Goal: Task Accomplishment & Management: Manage account settings

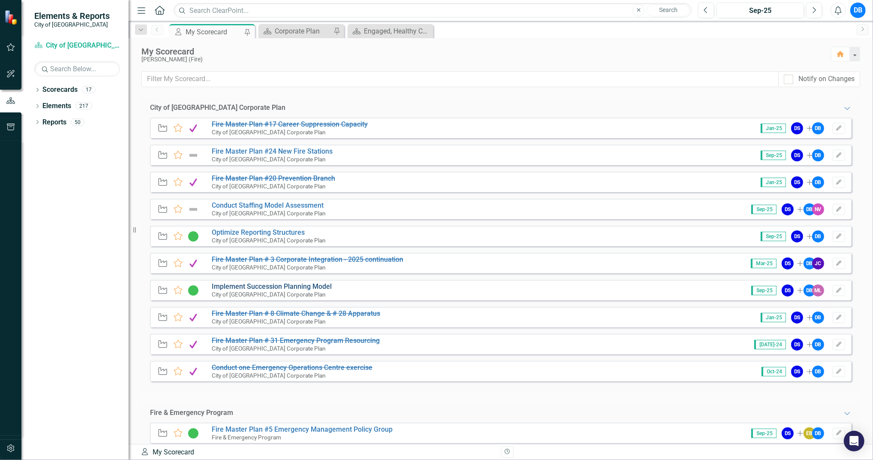
click at [299, 283] on link "Implement Succession Planning Model" at bounding box center [272, 286] width 120 height 8
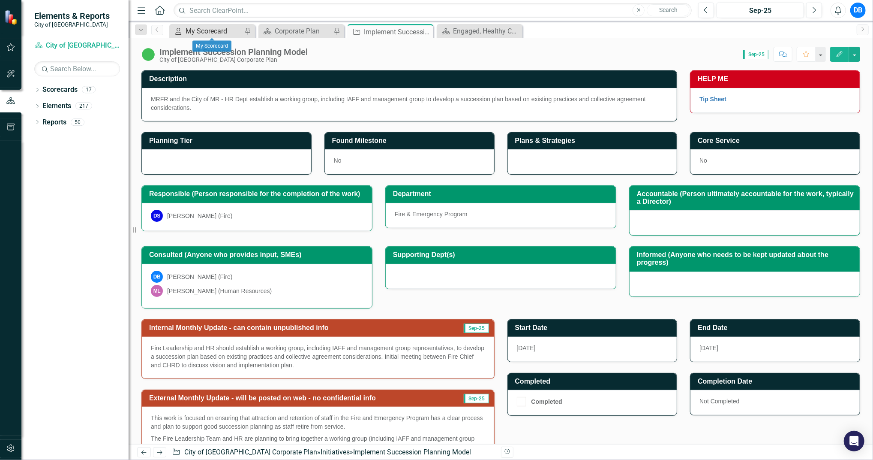
click at [204, 33] on div "My Scorecard" at bounding box center [214, 31] width 57 height 11
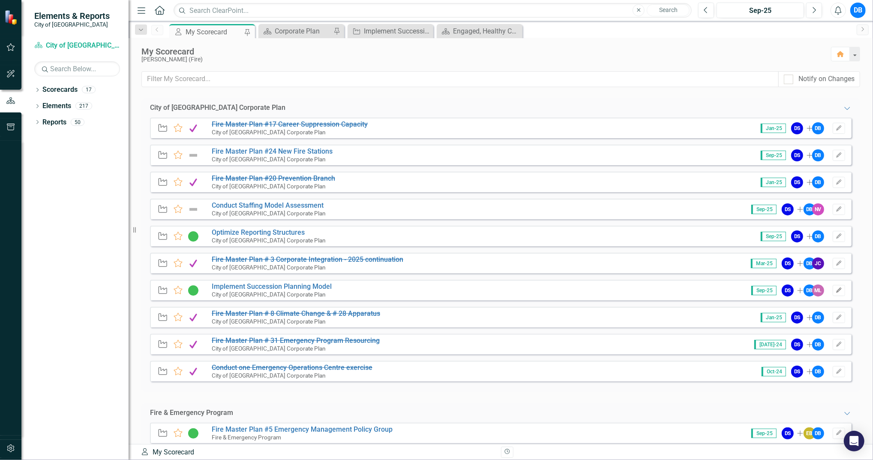
click at [838, 287] on button "Edit" at bounding box center [839, 290] width 12 height 11
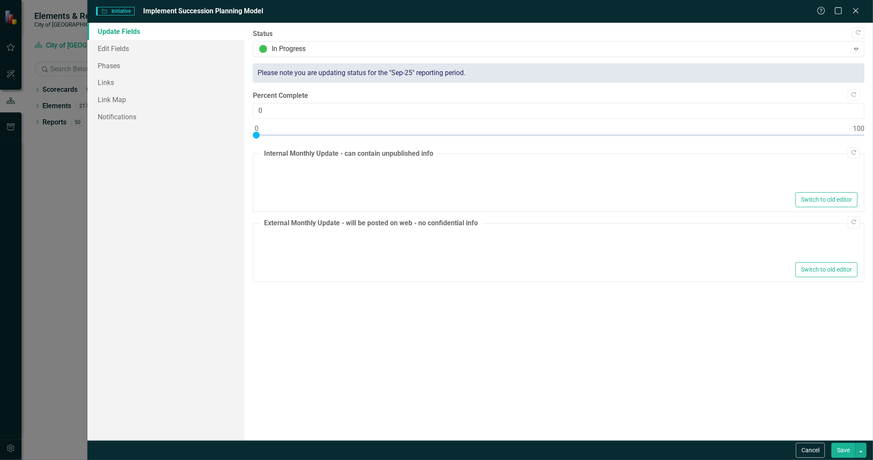
type textarea "<p>Fire Leadership and HR should establish a working group, including IAFF and …"
type textarea "<p>This work is focused on ensuring that attraction and retention of staff in t…"
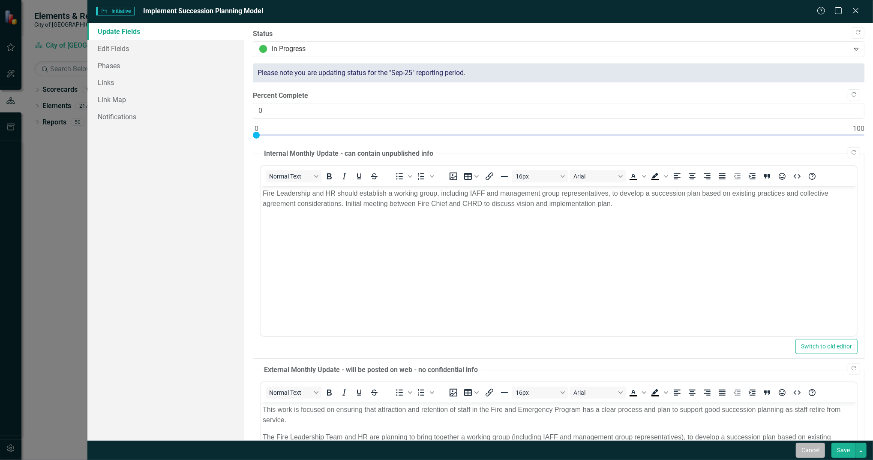
click at [805, 451] on button "Cancel" at bounding box center [810, 449] width 29 height 15
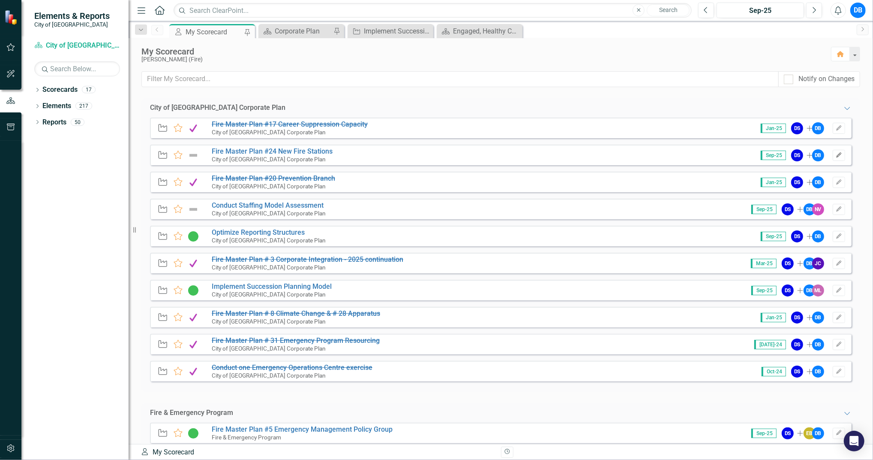
click at [836, 154] on icon "Edit" at bounding box center [839, 155] width 6 height 5
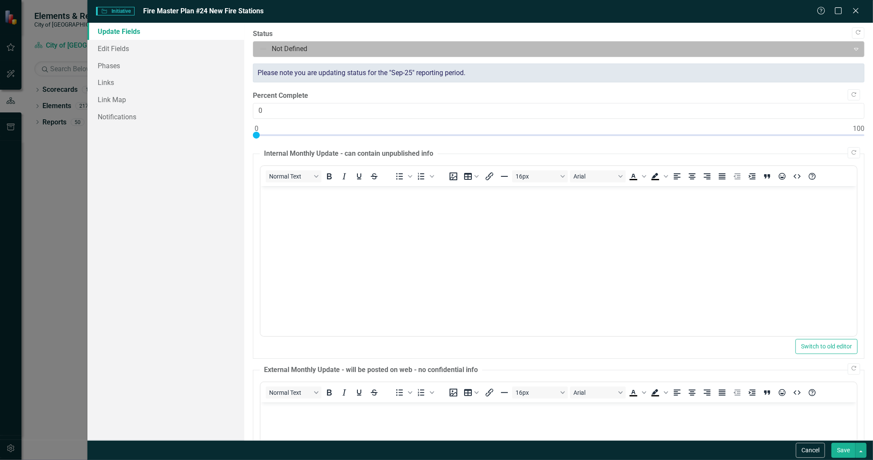
click at [762, 56] on div "Not Defined" at bounding box center [552, 49] width 594 height 15
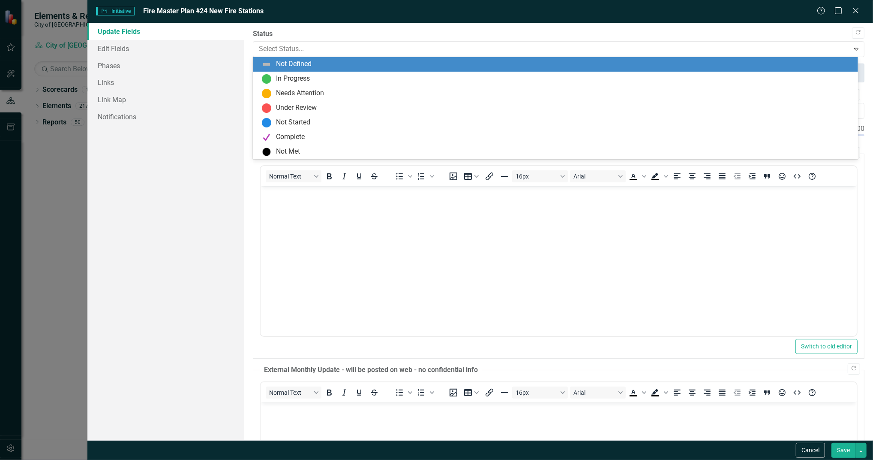
click at [757, 60] on div "Not Defined" at bounding box center [557, 64] width 592 height 10
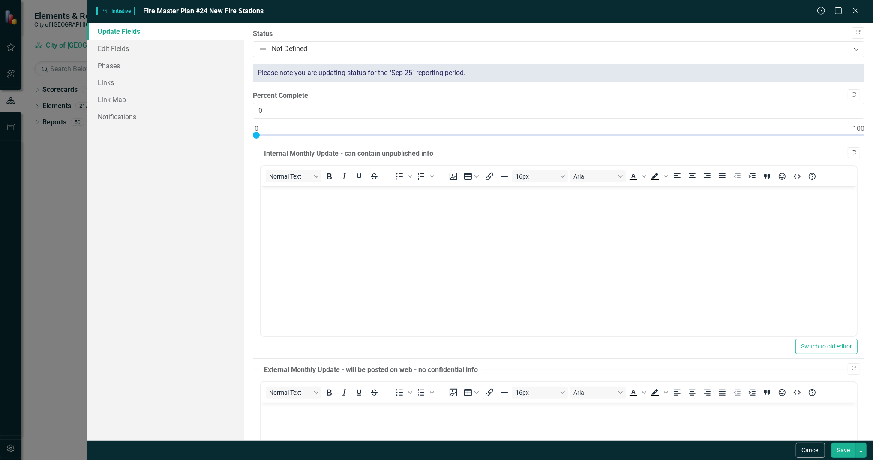
click at [851, 150] on icon "Copy Forward" at bounding box center [854, 152] width 6 height 5
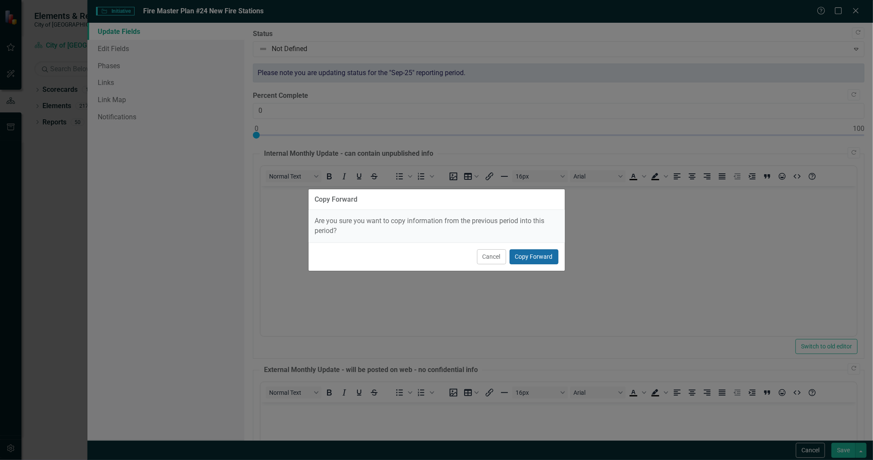
click at [533, 255] on button "Copy Forward" at bounding box center [534, 256] width 49 height 15
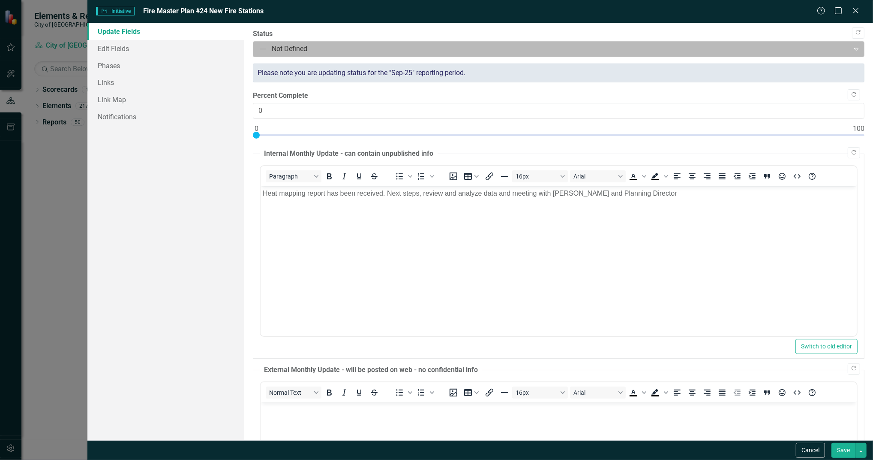
click at [350, 51] on div at bounding box center [551, 49] width 585 height 12
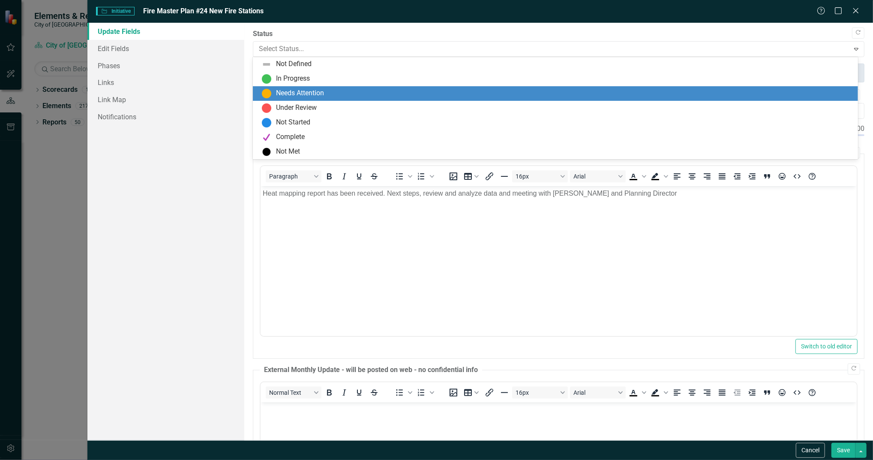
click at [332, 90] on div "Needs Attention" at bounding box center [557, 93] width 592 height 10
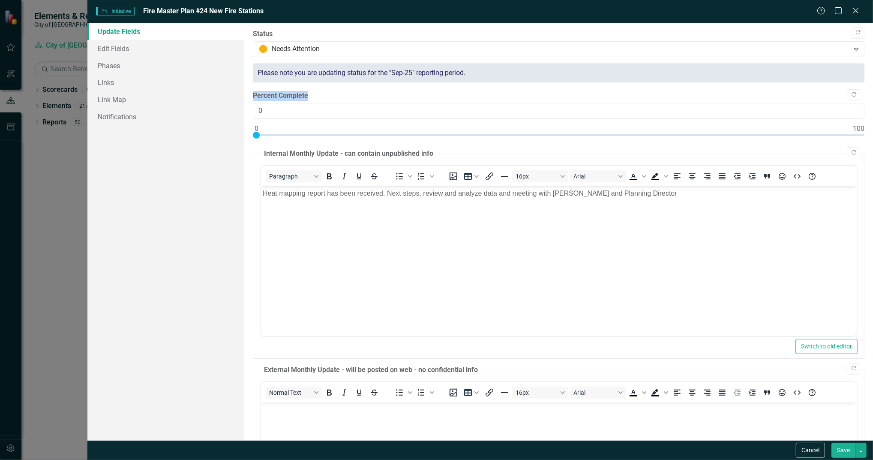
click at [332, 90] on div "Copy Forward Status option Needs Attention, selected. Needs Attention Expand Pl…" at bounding box center [559, 301] width 612 height 545
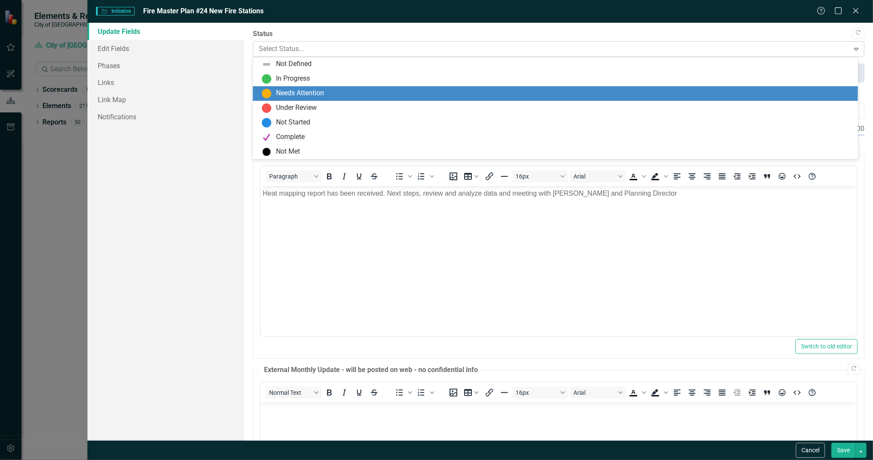
click at [350, 45] on div at bounding box center [551, 49] width 585 height 12
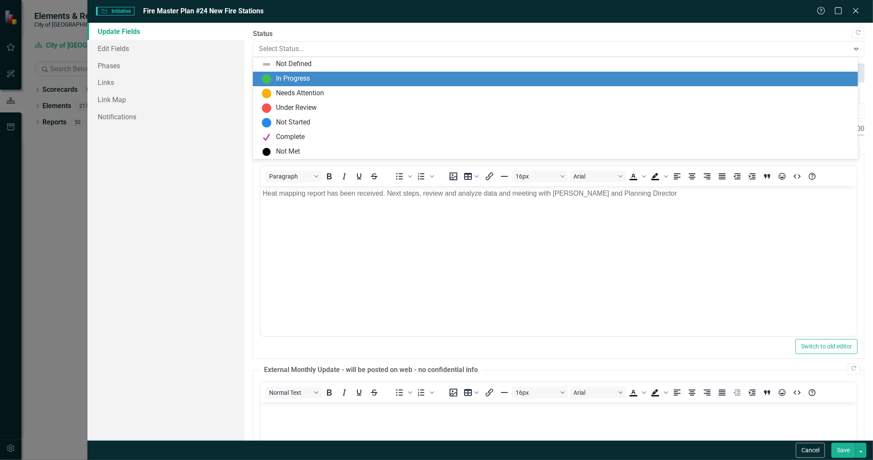
click at [344, 80] on div "In Progress" at bounding box center [557, 79] width 592 height 10
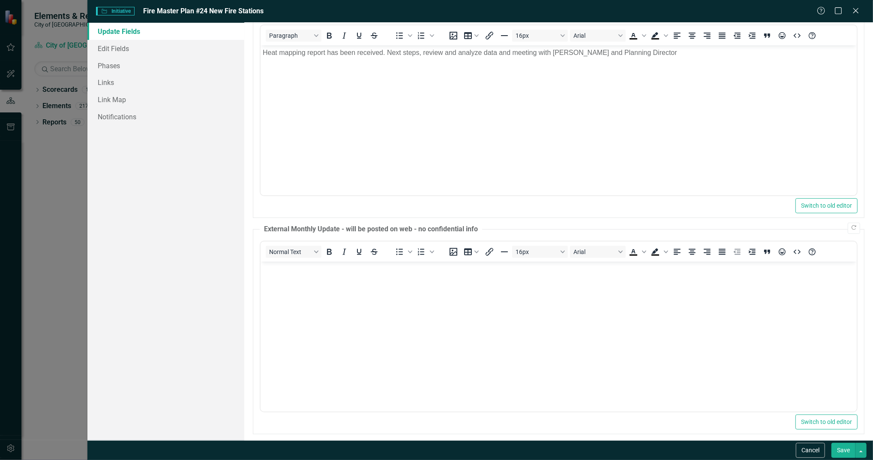
scroll to position [147, 0]
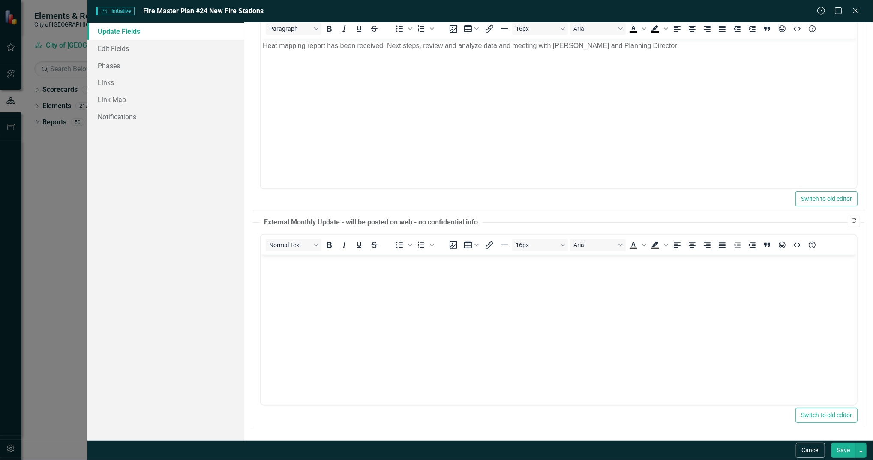
click at [851, 222] on icon "Copy Forward" at bounding box center [854, 220] width 6 height 5
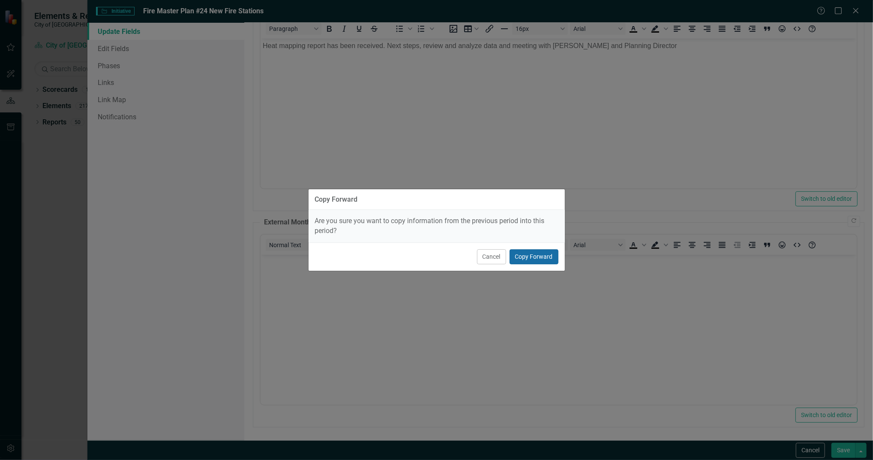
click at [538, 255] on button "Copy Forward" at bounding box center [534, 256] width 49 height 15
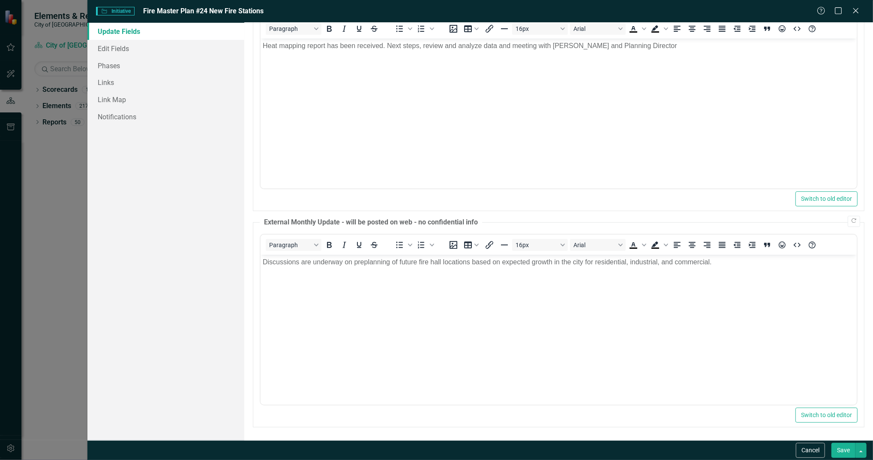
click at [833, 447] on button "Save" at bounding box center [844, 449] width 24 height 15
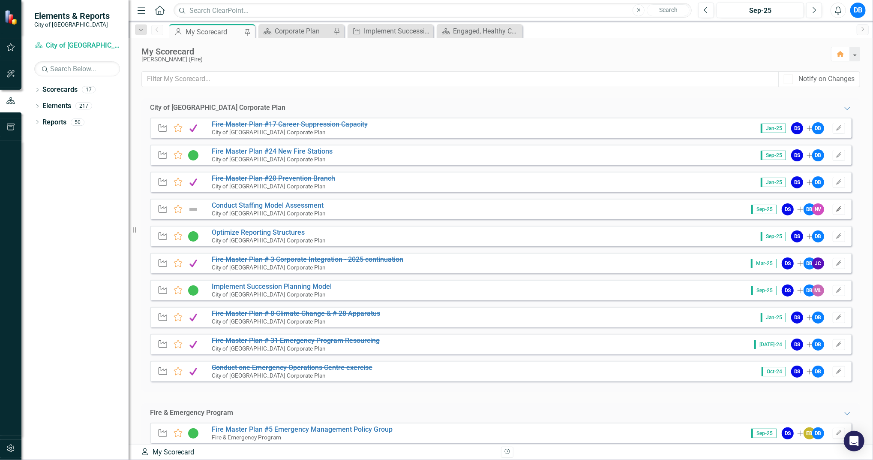
click at [834, 206] on button "Edit" at bounding box center [839, 209] width 12 height 11
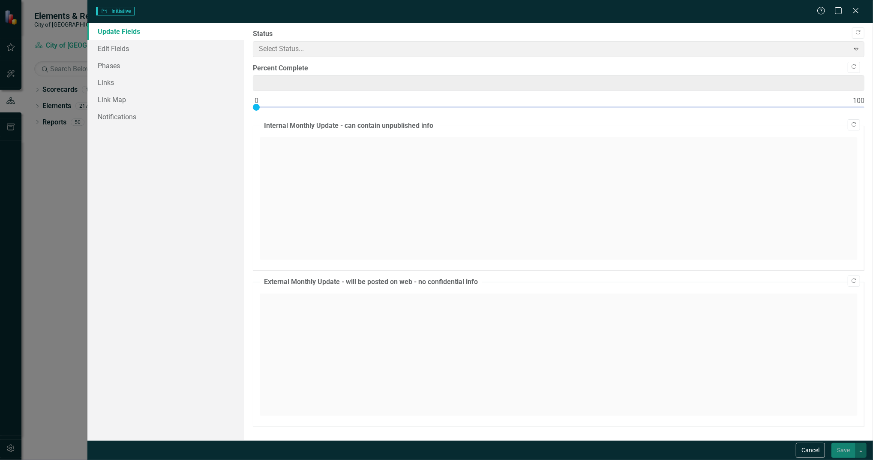
type input "0"
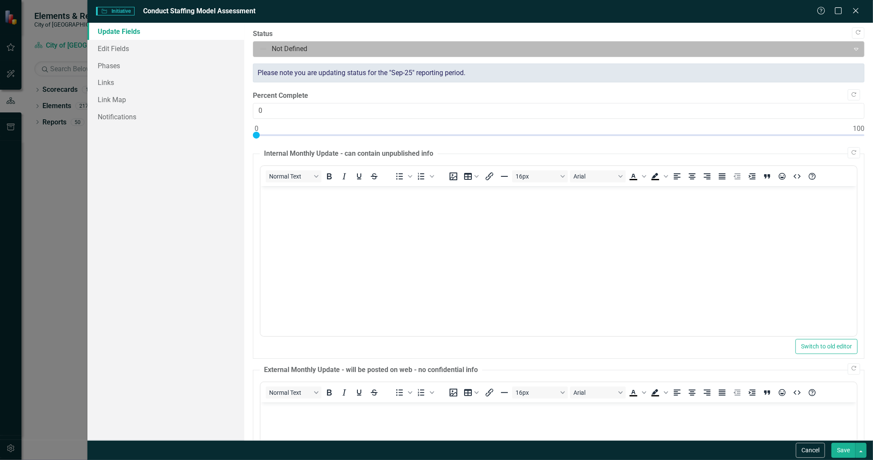
click at [351, 51] on div at bounding box center [551, 49] width 585 height 12
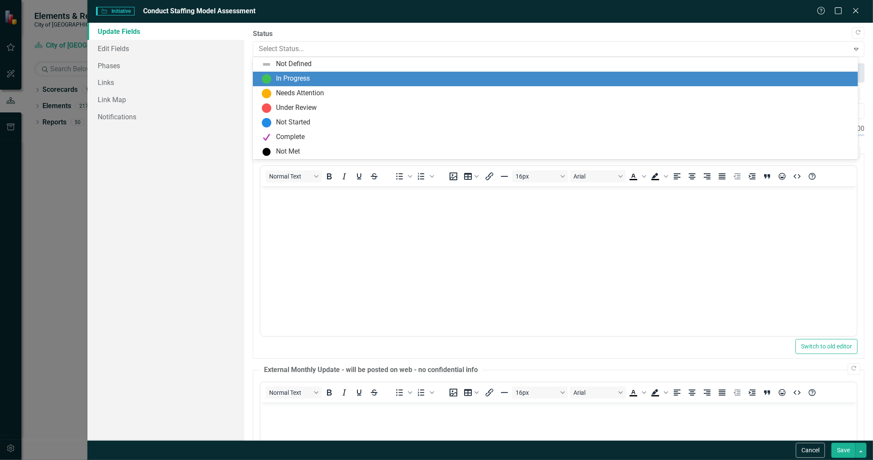
drag, startPoint x: 340, startPoint y: 90, endPoint x: 341, endPoint y: 85, distance: 5.2
click at [341, 85] on div "Not Defined In Progress Needs Attention Under Review Not Started Complete Not M…" at bounding box center [555, 108] width 605 height 102
click at [342, 81] on div "In Progress" at bounding box center [557, 79] width 592 height 10
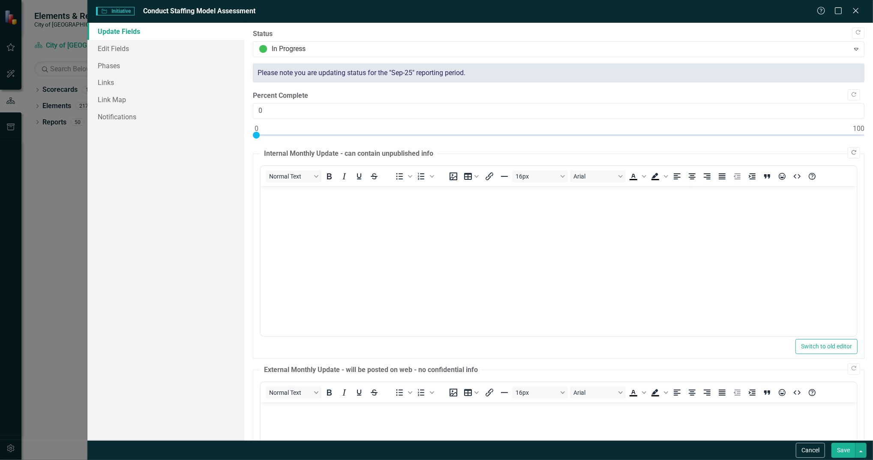
click at [851, 151] on icon "Copy Forward" at bounding box center [854, 152] width 6 height 5
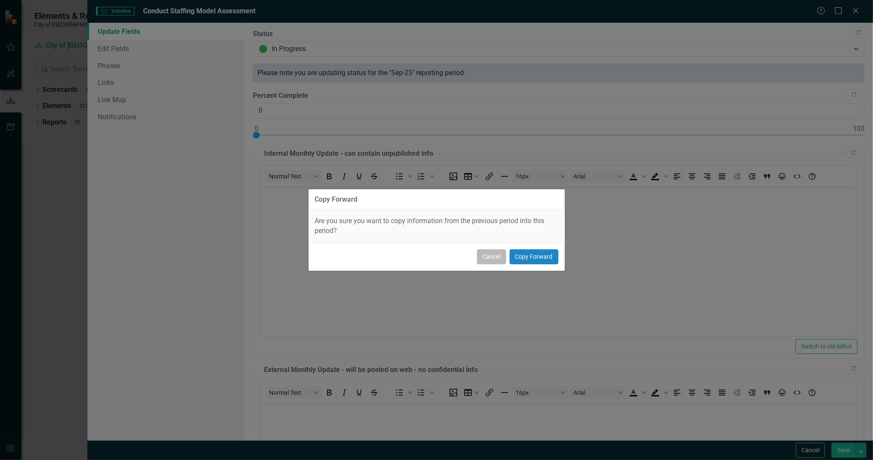
click at [506, 256] on button "Cancel" at bounding box center [491, 256] width 29 height 15
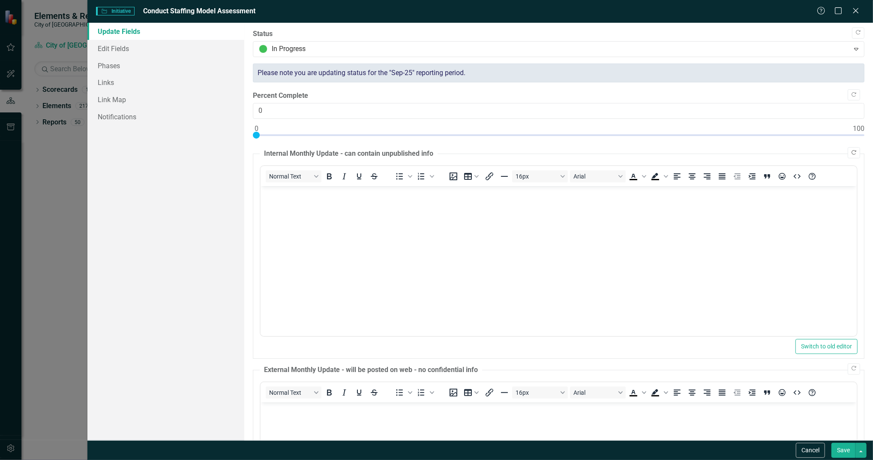
click at [851, 153] on icon "Copy Forward" at bounding box center [854, 152] width 6 height 5
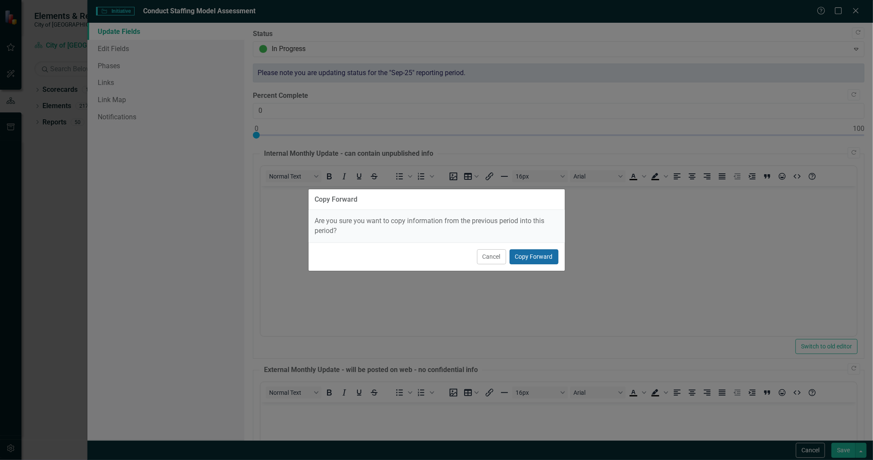
click at [548, 261] on button "Copy Forward" at bounding box center [534, 256] width 49 height 15
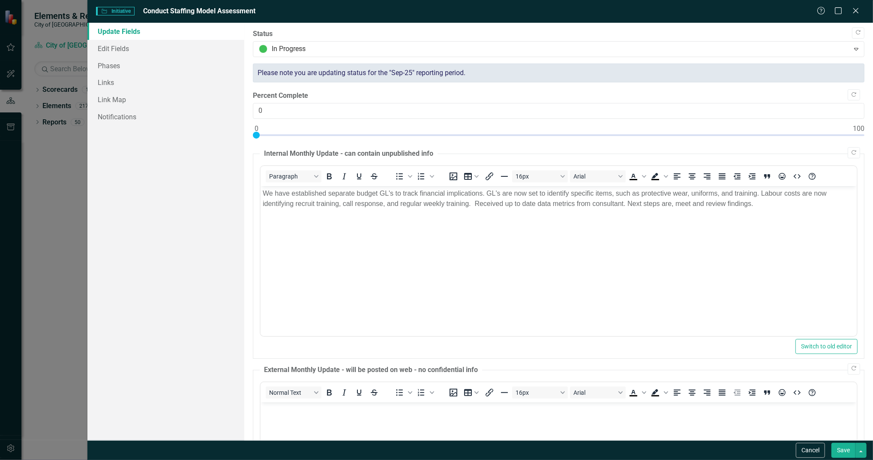
click at [764, 207] on p "We have established separate budget GL's to track financial implications. GL's …" at bounding box center [559, 198] width 592 height 21
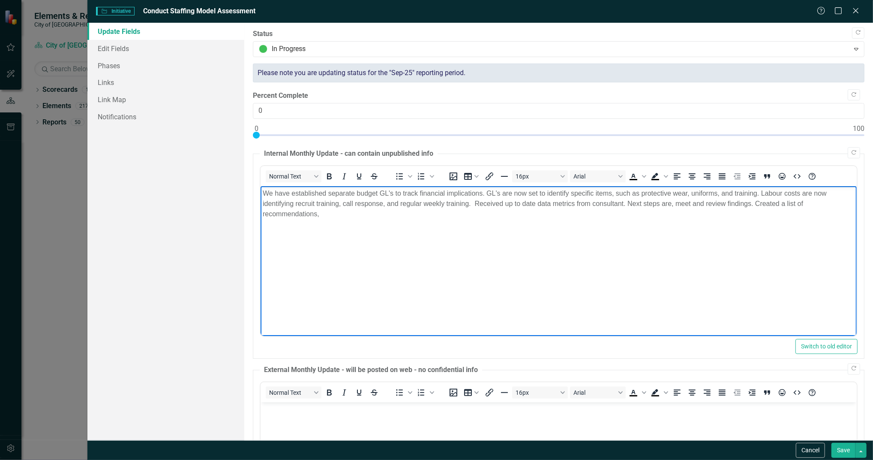
click at [753, 203] on p "We have established separate budget GL's to track financial implications. GL's …" at bounding box center [559, 203] width 592 height 31
drag, startPoint x: 753, startPoint y: 203, endPoint x: 628, endPoint y: 207, distance: 125.7
click at [628, 207] on p "We have established separate budget GL's to track financial implications. GL's …" at bounding box center [559, 203] width 592 height 31
click at [794, 205] on p "We have established separate budget GL's to track financial implications. GL's …" at bounding box center [559, 198] width 592 height 21
click at [821, 204] on p "We have established separate budget GL's to track financial implications. GL's …" at bounding box center [559, 203] width 592 height 31
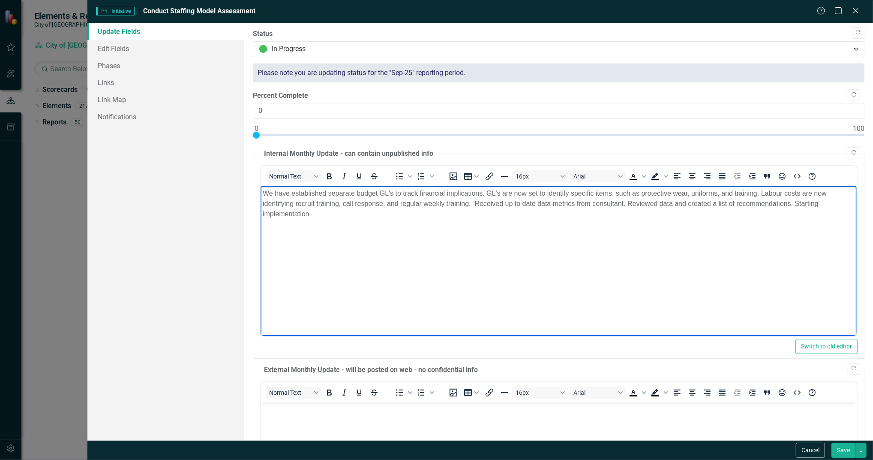
click at [321, 212] on p "We have established separate budget GL's to track financial implications. GL's …" at bounding box center [559, 203] width 592 height 31
drag, startPoint x: 307, startPoint y: 213, endPoint x: 263, endPoint y: 214, distance: 43.7
click at [263, 214] on p "We have established separate budget GL's to track financial implications. GL's …" at bounding box center [559, 203] width 592 height 31
click at [470, 213] on p "We have established separate budget GL's to track financial implications. GL's …" at bounding box center [559, 203] width 592 height 31
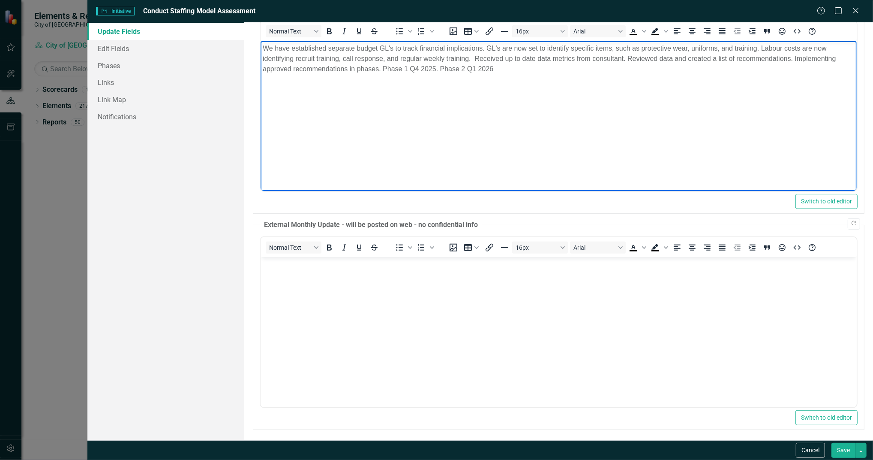
scroll to position [147, 0]
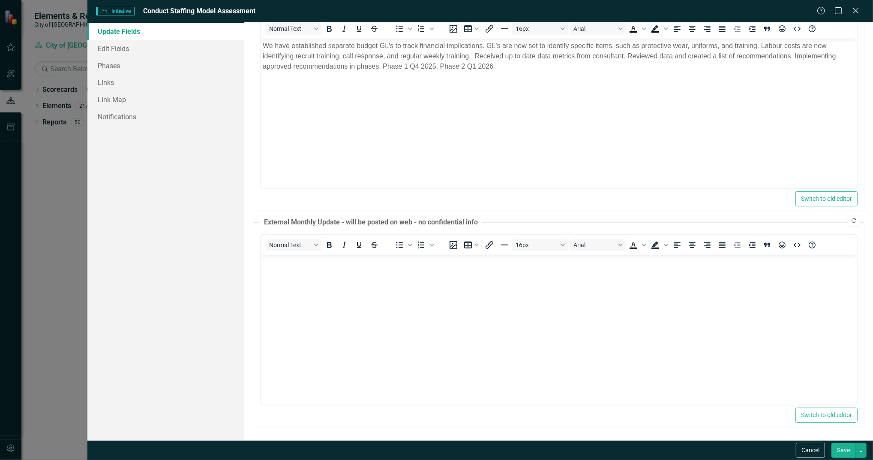
click at [851, 222] on icon "Copy Forward" at bounding box center [854, 220] width 6 height 5
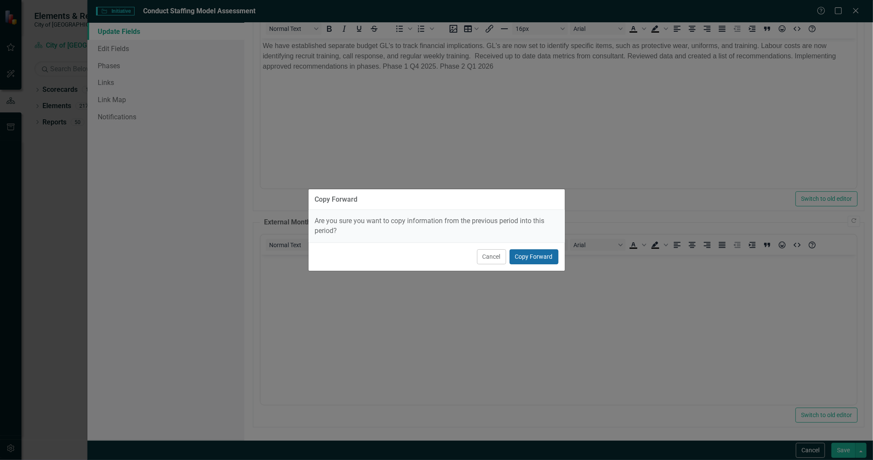
click at [540, 252] on button "Copy Forward" at bounding box center [534, 256] width 49 height 15
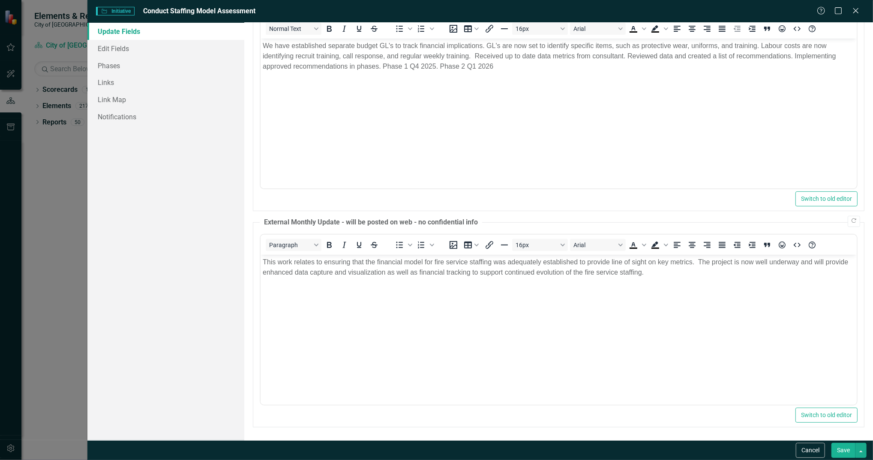
click at [851, 446] on button "Save" at bounding box center [844, 449] width 24 height 15
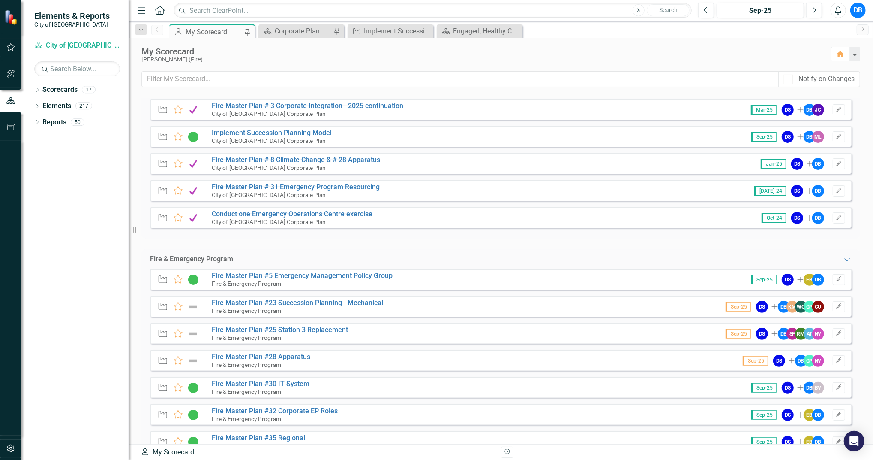
scroll to position [183, 0]
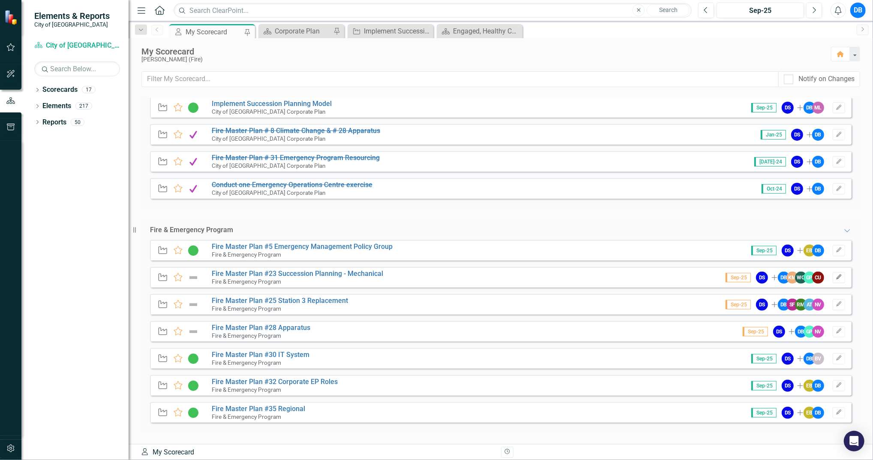
click at [836, 279] on icon "Edit" at bounding box center [839, 276] width 6 height 5
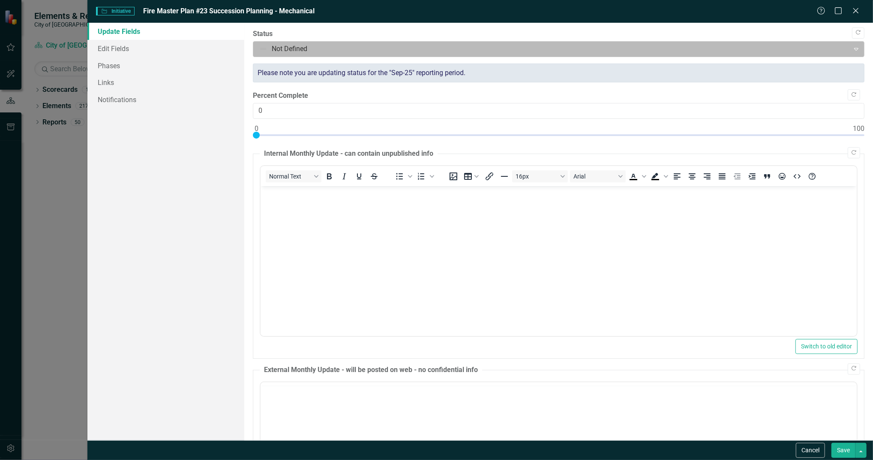
scroll to position [0, 0]
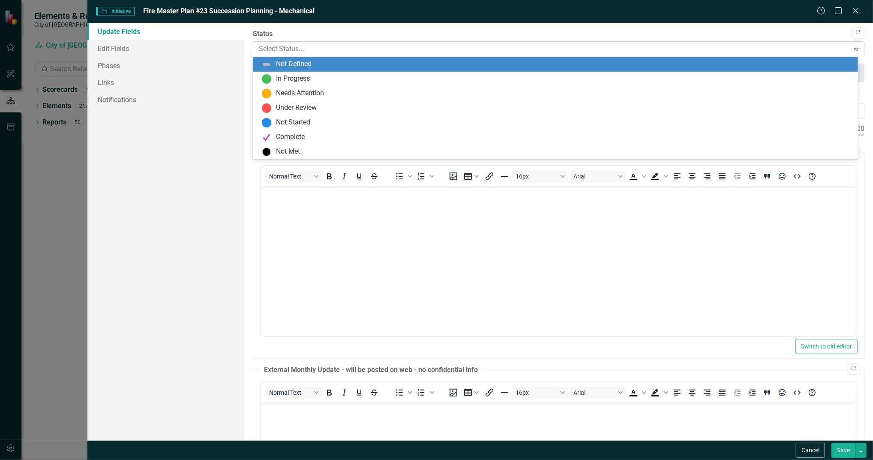
click at [426, 46] on div at bounding box center [551, 49] width 585 height 12
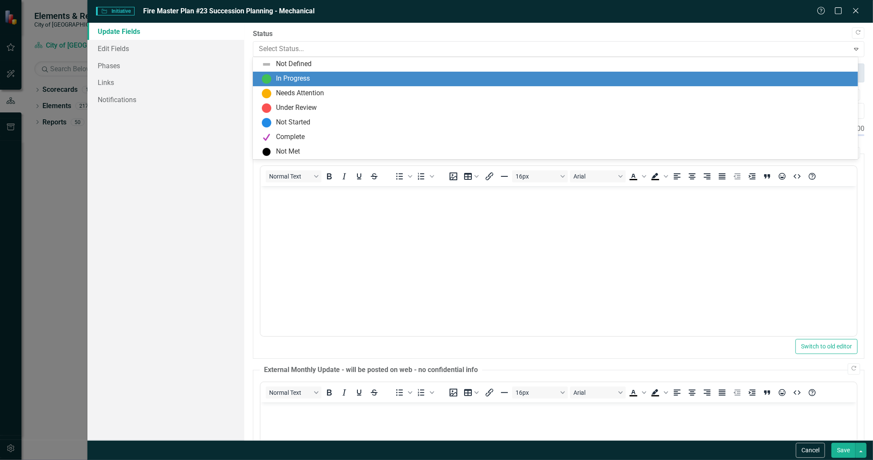
click at [423, 85] on div "In Progress" at bounding box center [555, 79] width 605 height 15
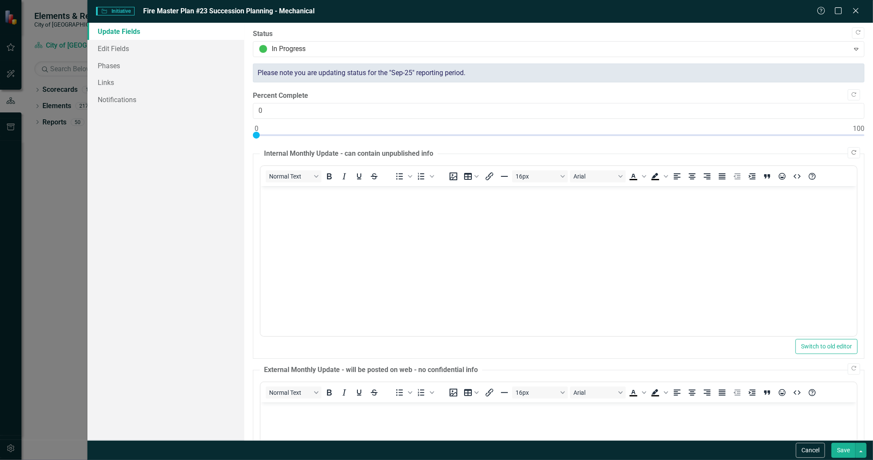
click at [851, 154] on icon "Copy Forward" at bounding box center [854, 152] width 6 height 5
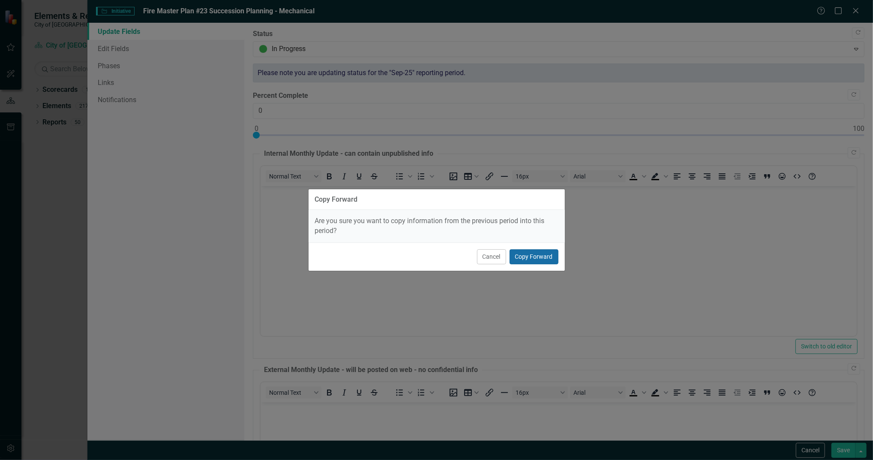
click at [545, 255] on button "Copy Forward" at bounding box center [534, 256] width 49 height 15
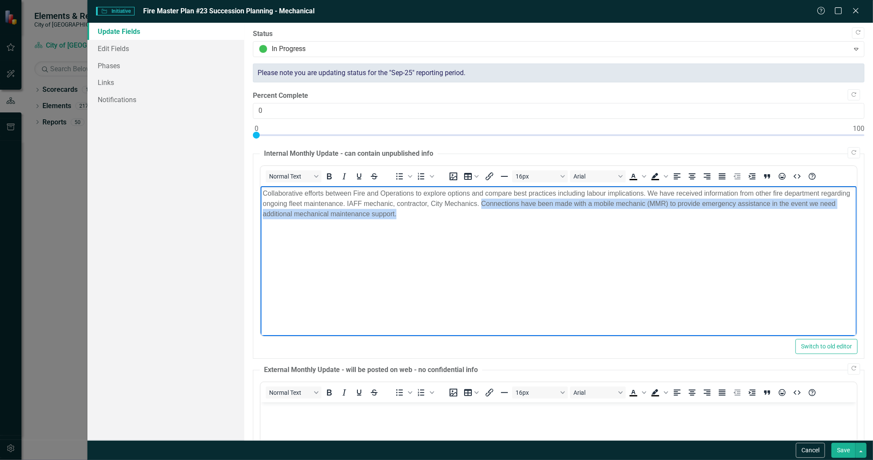
drag, startPoint x: 514, startPoint y: 199, endPoint x: 526, endPoint y: 216, distance: 20.5
click at [526, 216] on p "Collaborative efforts between Fire and Operations to explore options and compar…" at bounding box center [559, 203] width 592 height 31
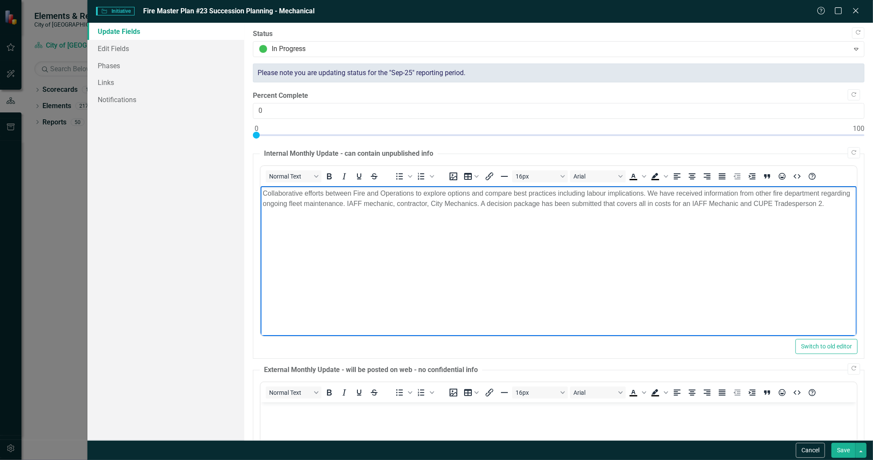
click at [492, 269] on body "Collaborative efforts between Fire and Operations to explore options and compar…" at bounding box center [559, 250] width 596 height 129
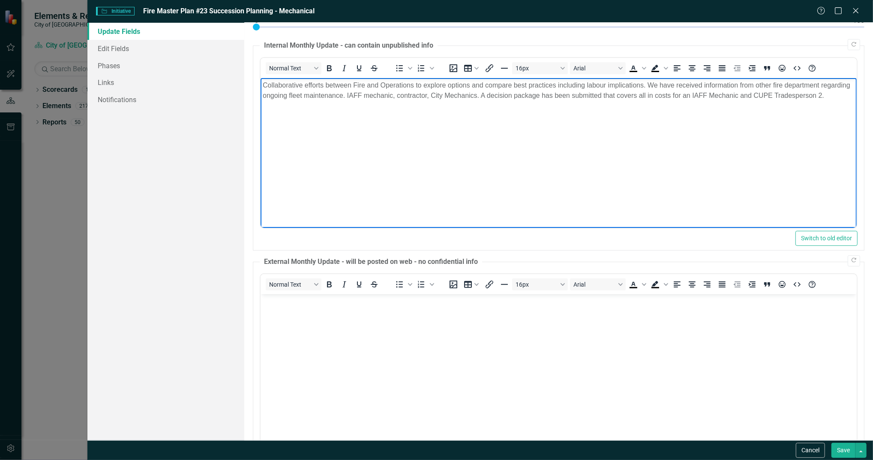
scroll to position [114, 0]
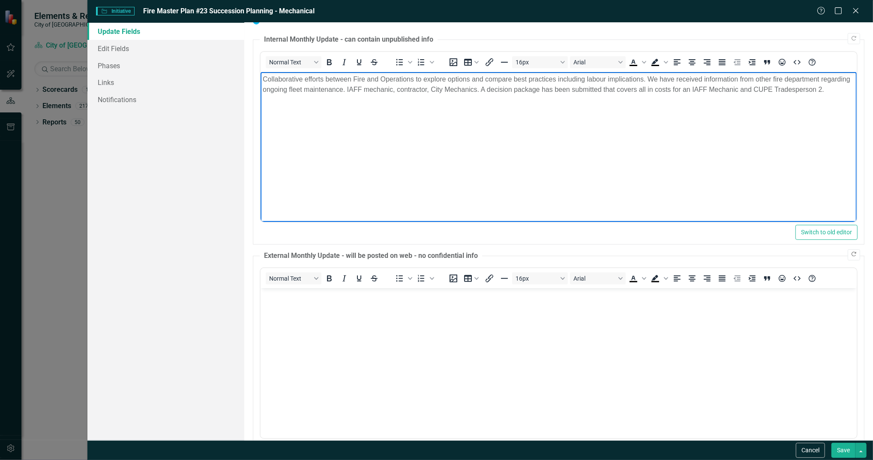
click at [848, 257] on button "Copy Forward" at bounding box center [854, 254] width 12 height 11
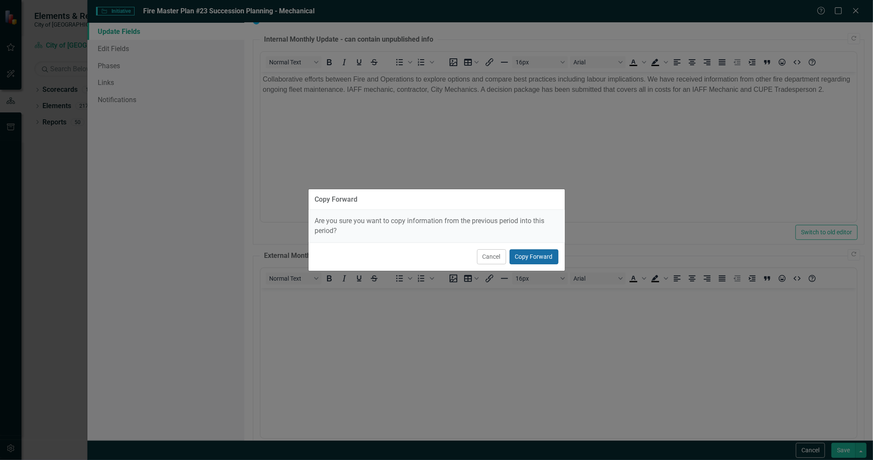
click at [539, 255] on button "Copy Forward" at bounding box center [534, 256] width 49 height 15
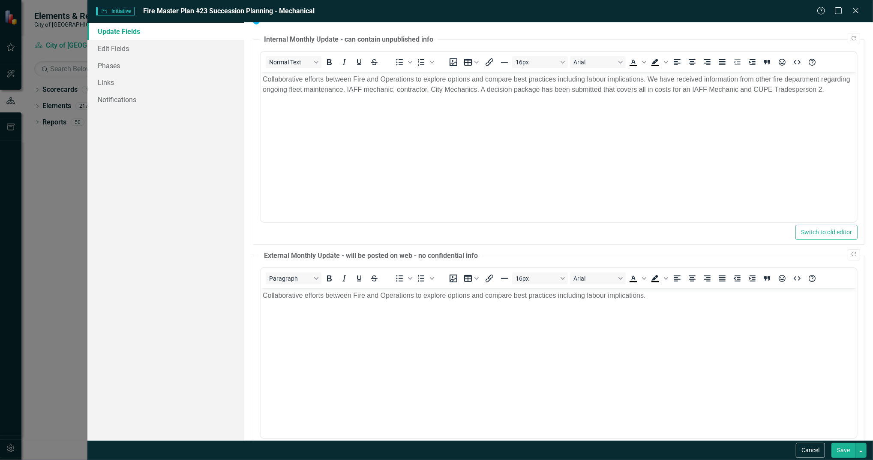
scroll to position [147, 0]
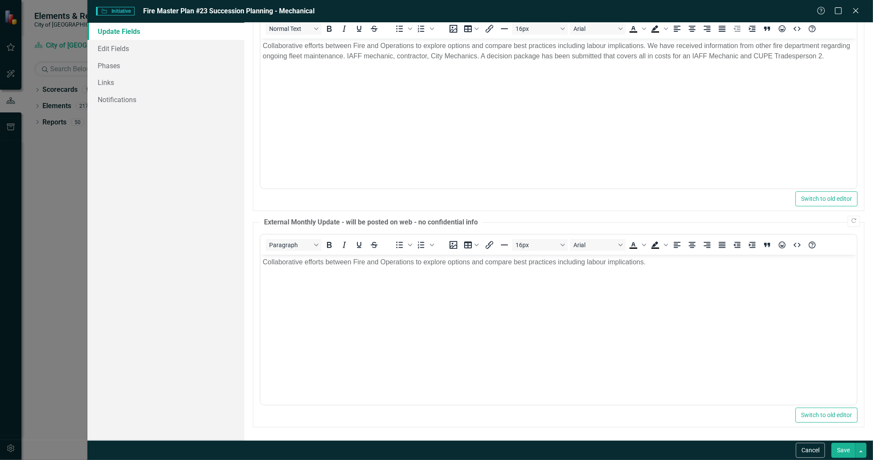
click at [841, 451] on button "Save" at bounding box center [844, 449] width 24 height 15
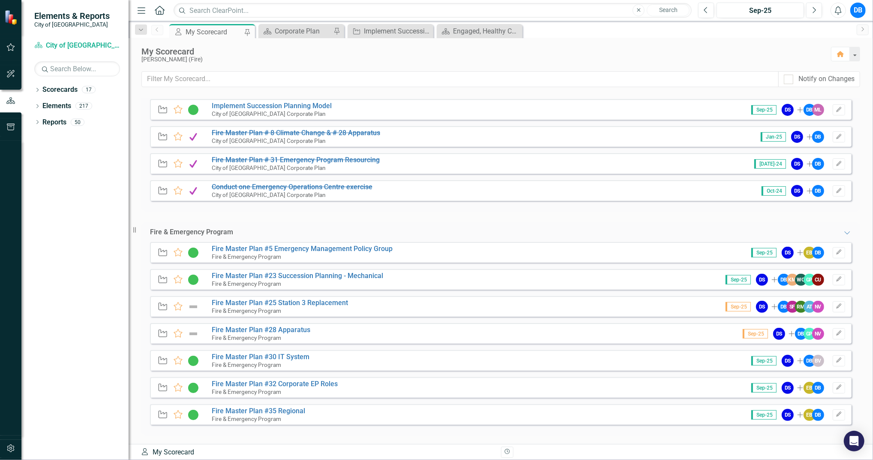
scroll to position [183, 0]
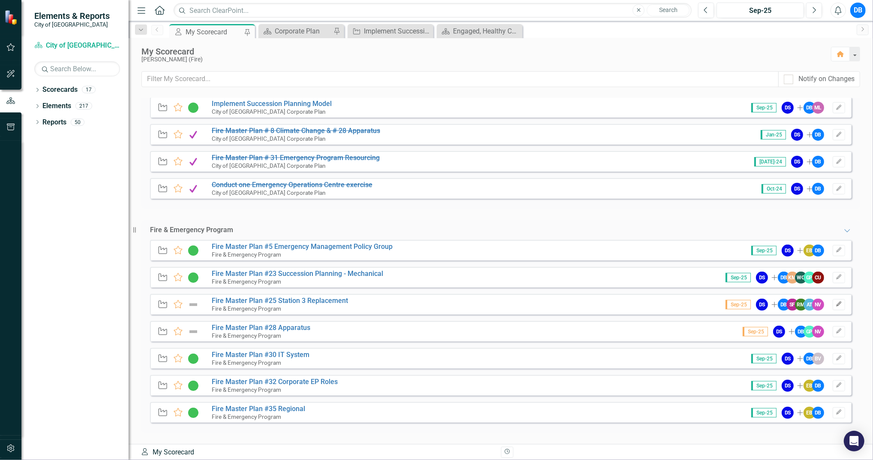
click at [833, 307] on button "Edit" at bounding box center [839, 304] width 12 height 11
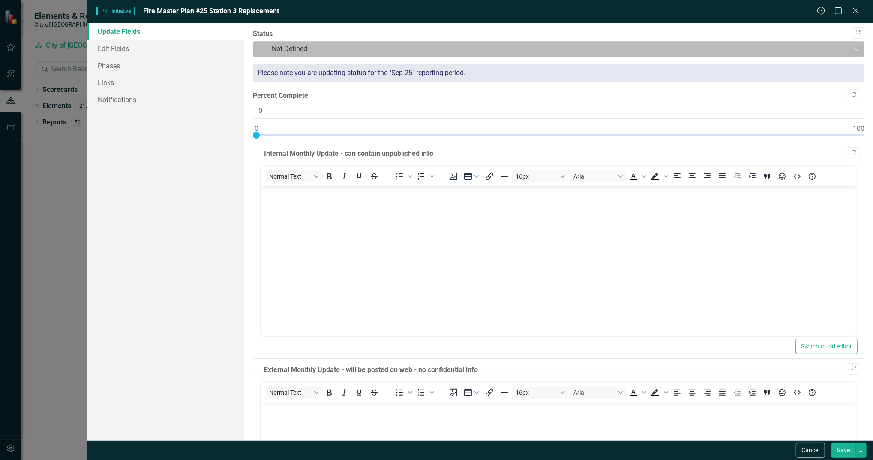
scroll to position [0, 0]
click at [379, 51] on div at bounding box center [551, 49] width 585 height 12
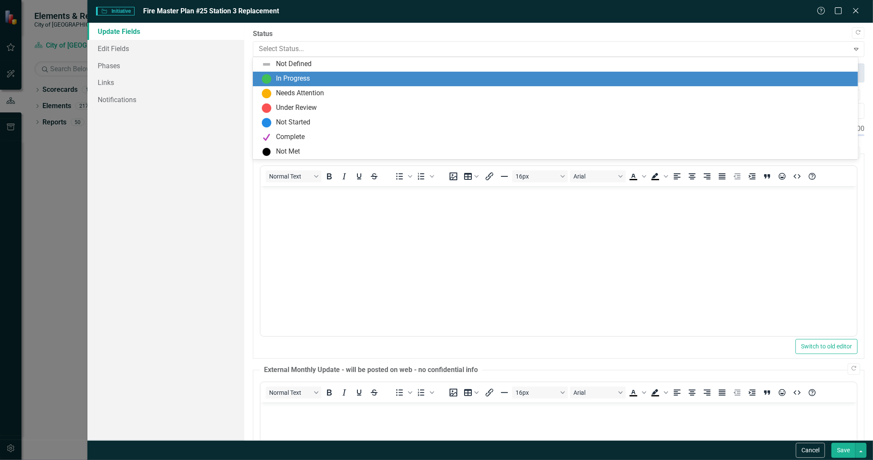
click at [378, 76] on div "In Progress" at bounding box center [557, 79] width 592 height 10
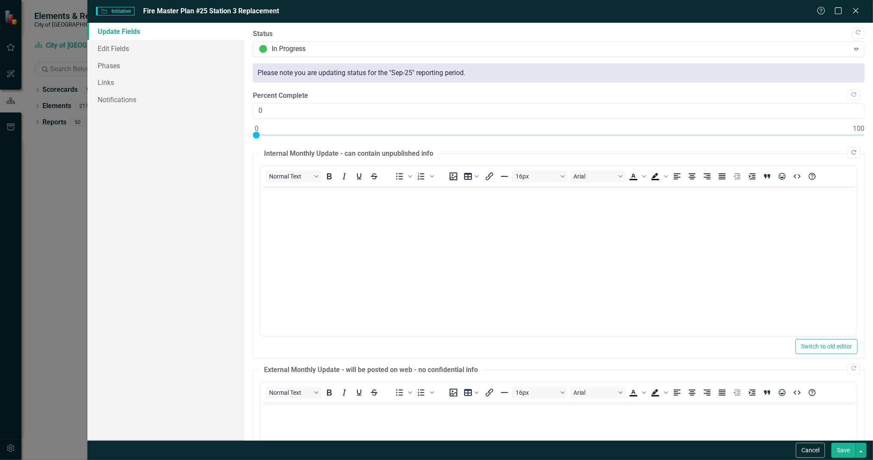
click at [851, 152] on icon "Copy Forward" at bounding box center [854, 152] width 6 height 5
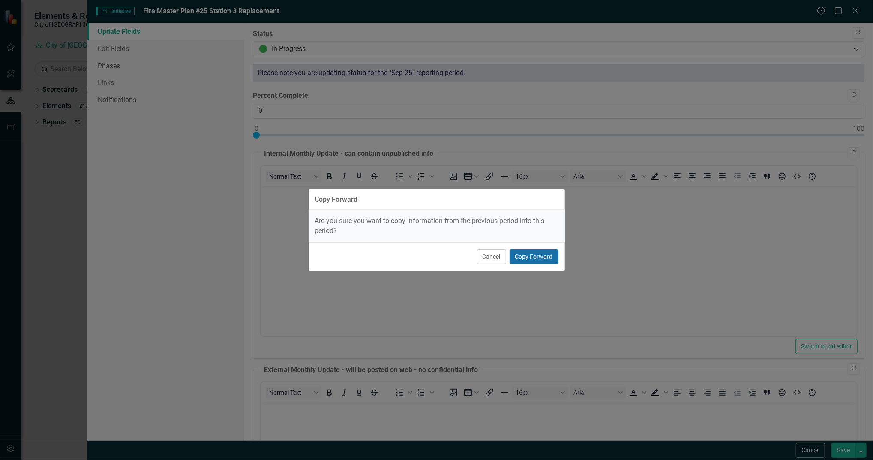
click at [556, 251] on button "Copy Forward" at bounding box center [534, 256] width 49 height 15
click at [550, 258] on body "Rich Text Area. Press ALT-0 for help." at bounding box center [559, 250] width 596 height 129
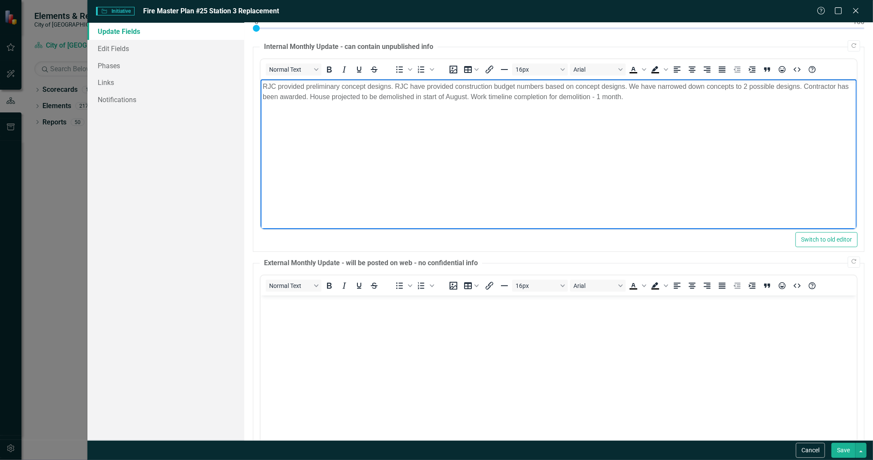
scroll to position [114, 0]
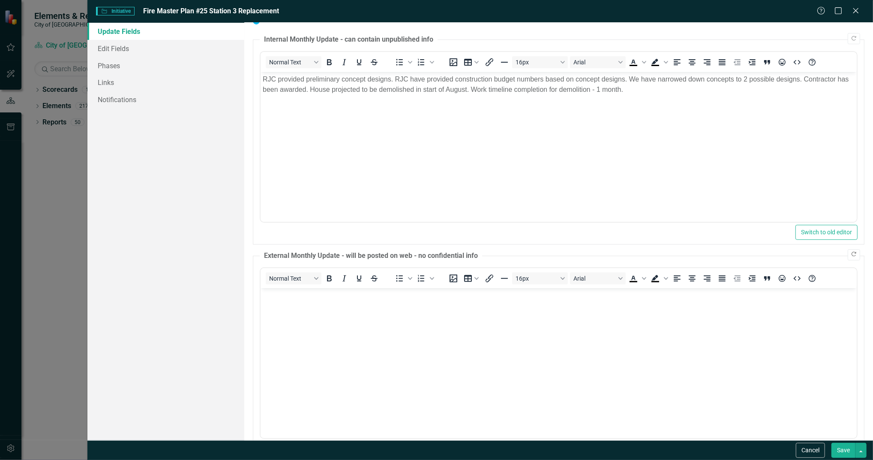
click at [851, 255] on icon "Copy Forward" at bounding box center [854, 254] width 6 height 5
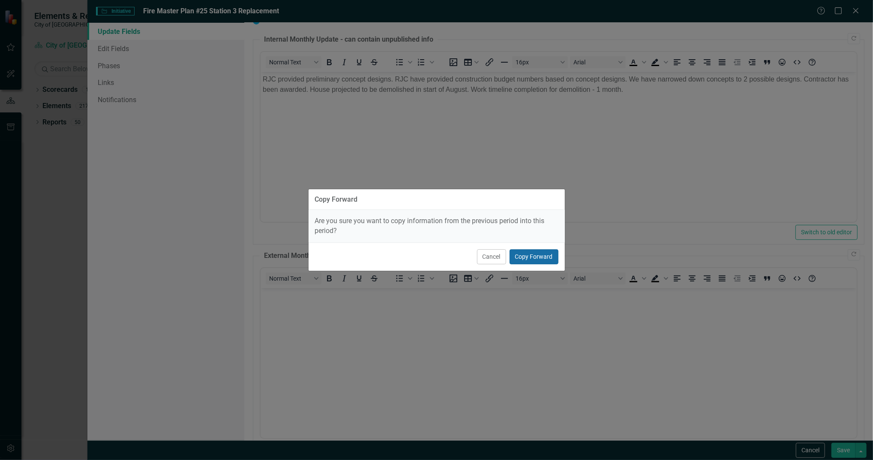
click at [543, 258] on button "Copy Forward" at bounding box center [534, 256] width 49 height 15
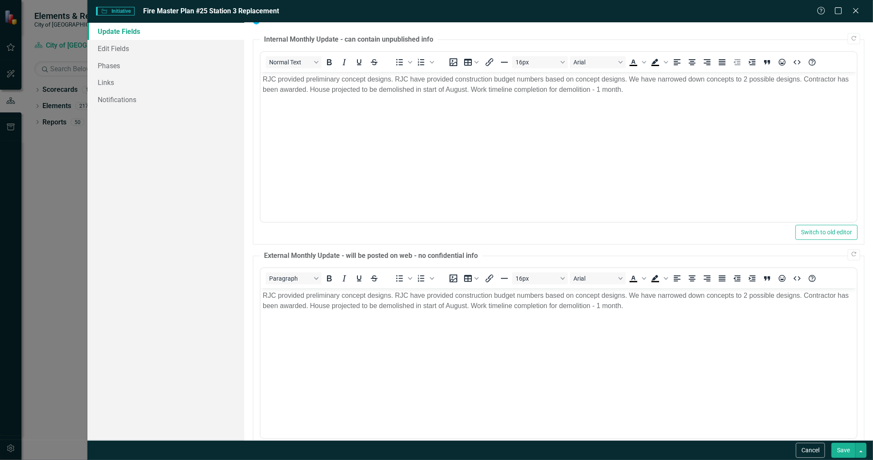
scroll to position [0, 0]
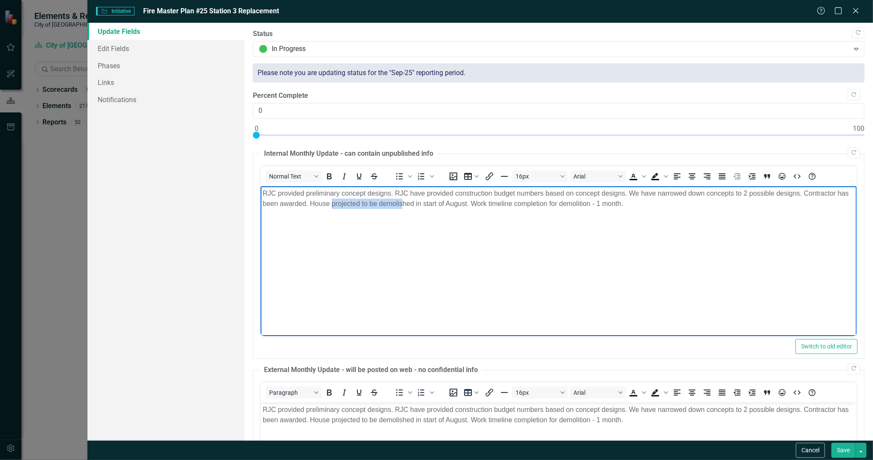
drag, startPoint x: 332, startPoint y: 203, endPoint x: 403, endPoint y: 203, distance: 70.7
click at [403, 203] on p "RJC provided preliminary concept designs. RJC have provided construction budget…" at bounding box center [559, 198] width 592 height 21
drag, startPoint x: 311, startPoint y: 203, endPoint x: 625, endPoint y: 205, distance: 313.8
click at [625, 205] on p "RJC provided preliminary concept designs. RJC have provided construction budget…" at bounding box center [559, 198] width 592 height 21
click at [336, 204] on p "RJC provided preliminary concept designs. RJC have provided construction budget…" at bounding box center [559, 198] width 592 height 21
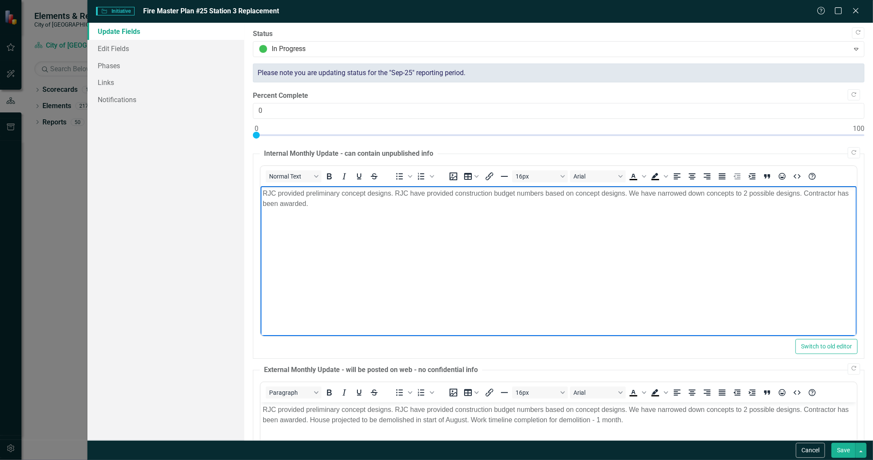
click at [336, 204] on p "RJC provided preliminary concept designs. RJC have provided construction budget…" at bounding box center [559, 198] width 592 height 21
click at [452, 218] on p "Mayor and Council have given approval to move forward with hall 3 design with p…" at bounding box center [559, 220] width 592 height 10
click at [506, 219] on p "Mayor and Council have given approval to move forward with Hall 3 design with p…" at bounding box center [559, 220] width 592 height 10
click at [587, 218] on p "Mayor and Council have given approval to move forward with Hall 3 design. Desig…" at bounding box center [559, 220] width 592 height 10
click at [682, 218] on p "Mayor and Council have given approval to move forward with Hall 3 design. Desig…" at bounding box center [559, 220] width 592 height 10
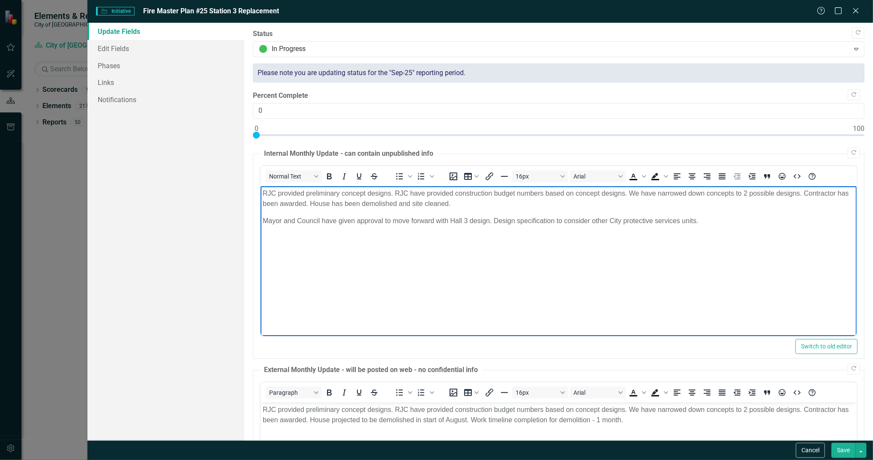
click at [557, 218] on p "Mayor and Council have given approval to move forward with Hall 3 design. Desig…" at bounding box center [559, 220] width 592 height 10
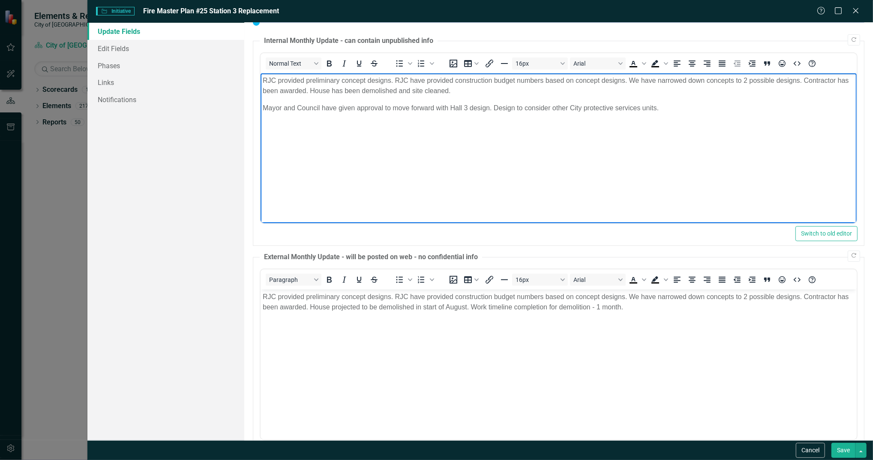
scroll to position [147, 0]
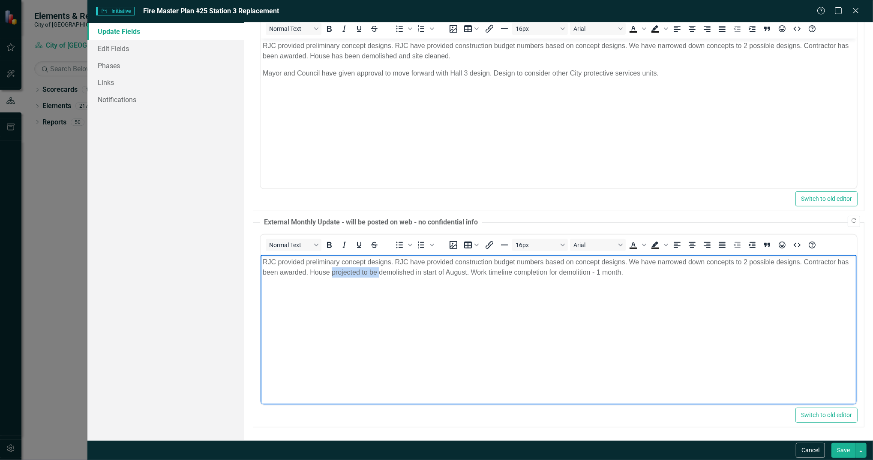
drag, startPoint x: 332, startPoint y: 271, endPoint x: 379, endPoint y: 272, distance: 46.7
click at [379, 272] on p "RJC provided preliminary concept designs. RJC have provided construction budget…" at bounding box center [559, 266] width 592 height 21
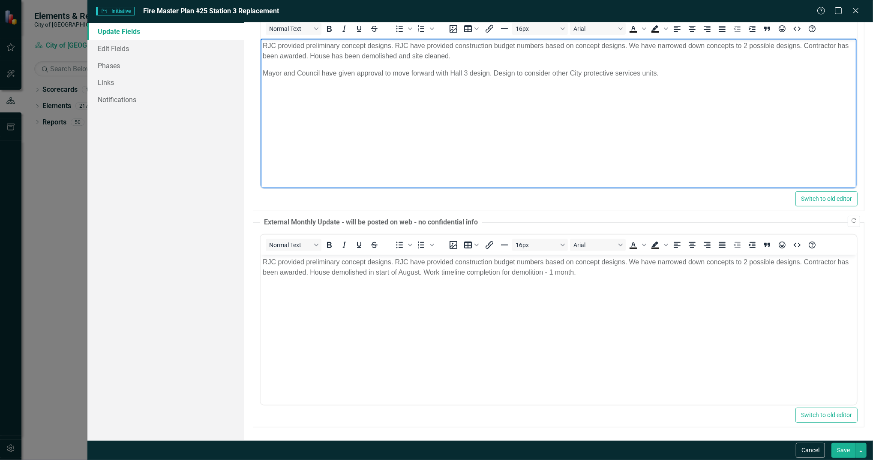
drag, startPoint x: 310, startPoint y: 56, endPoint x: 457, endPoint y: 56, distance: 147.0
click at [457, 56] on p "RJC provided preliminary concept designs. RJC have provided construction budget…" at bounding box center [559, 50] width 592 height 21
copy p "House has been demolished and site cleaned."
click at [327, 273] on p "RJC provided preliminary concept designs. RJC have provided construction budget…" at bounding box center [559, 266] width 592 height 21
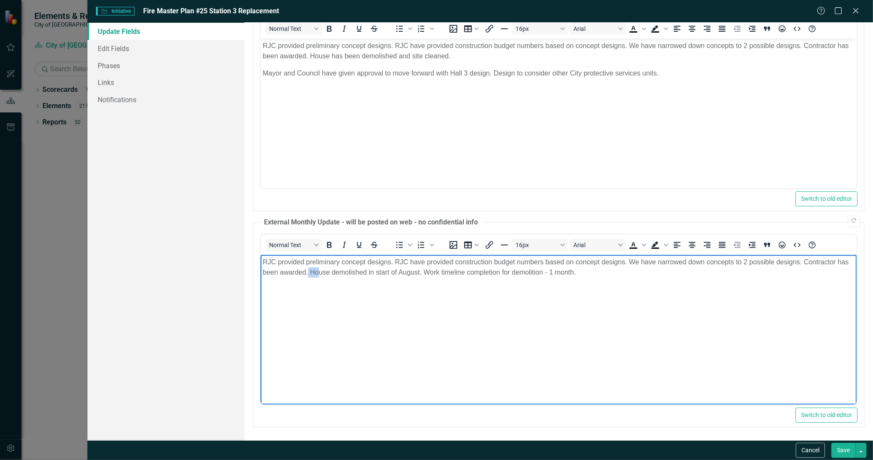
drag, startPoint x: 309, startPoint y: 270, endPoint x: 320, endPoint y: 270, distance: 10.7
click at [320, 270] on p "RJC provided preliminary concept designs. RJC have provided construction budget…" at bounding box center [559, 266] width 592 height 21
click at [316, 270] on p "RJC provided preliminary concept designs. RJC have provided construction budget…" at bounding box center [559, 266] width 592 height 21
drag, startPoint x: 311, startPoint y: 271, endPoint x: 557, endPoint y: 283, distance: 246.3
click at [557, 283] on body "RJC provided preliminary concept designs. RJC have provided construction budget…" at bounding box center [559, 318] width 596 height 129
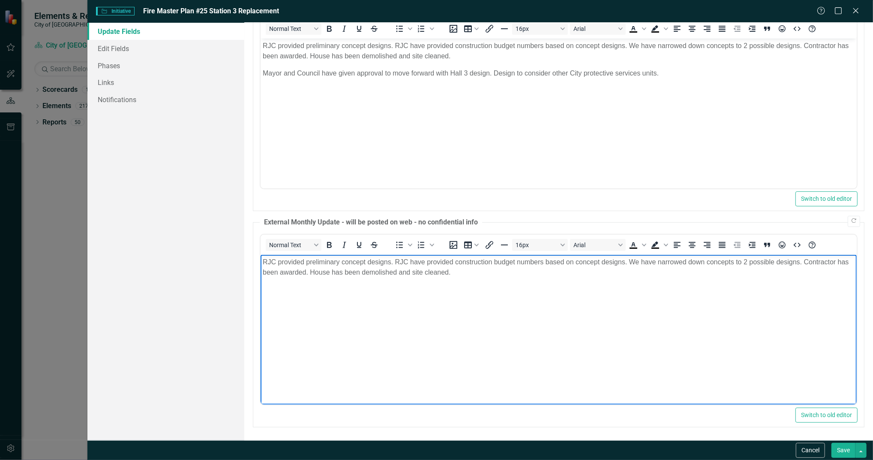
click at [844, 450] on button "Save" at bounding box center [844, 449] width 24 height 15
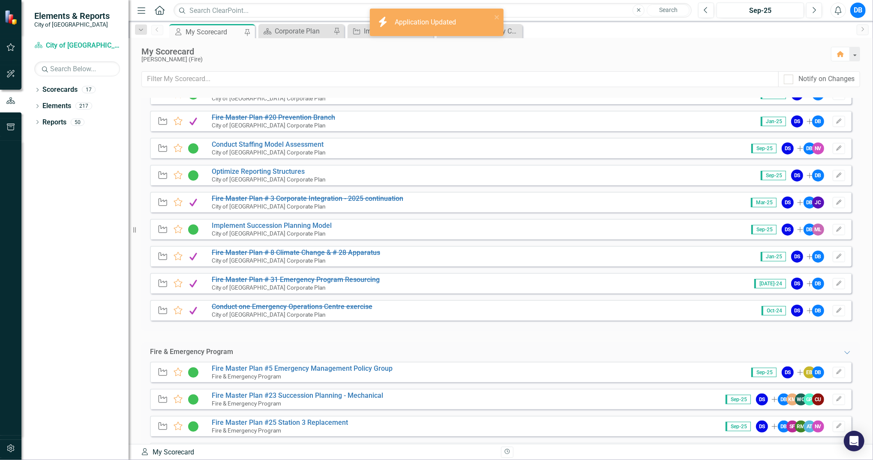
scroll to position [171, 0]
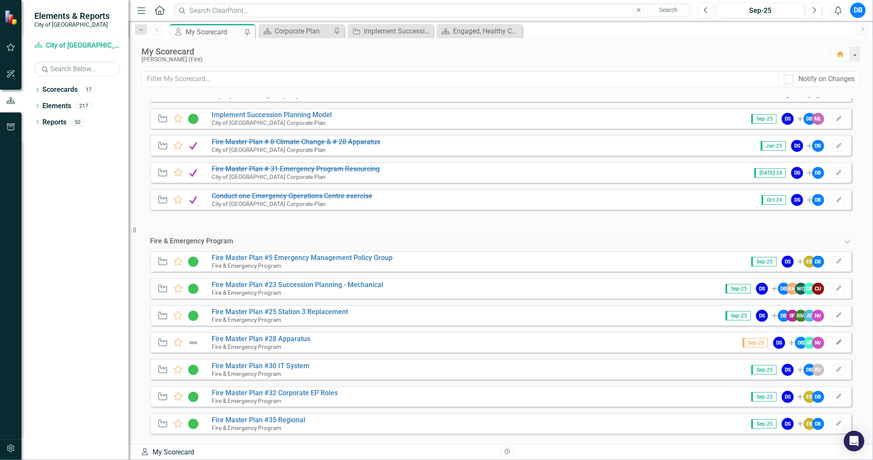
click at [836, 343] on icon "button" at bounding box center [838, 341] width 5 height 5
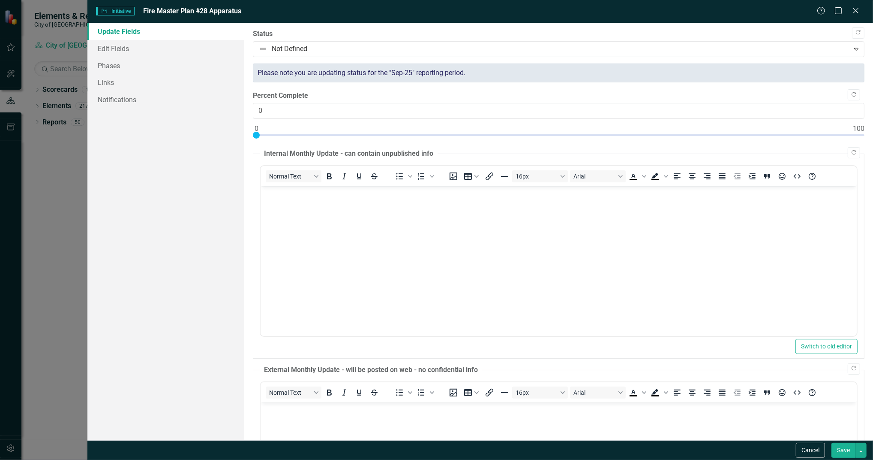
scroll to position [0, 0]
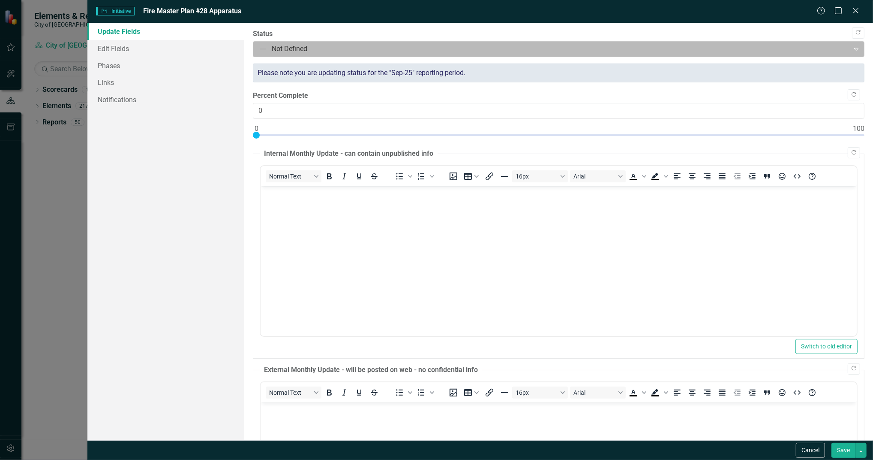
click at [312, 45] on div at bounding box center [551, 49] width 585 height 12
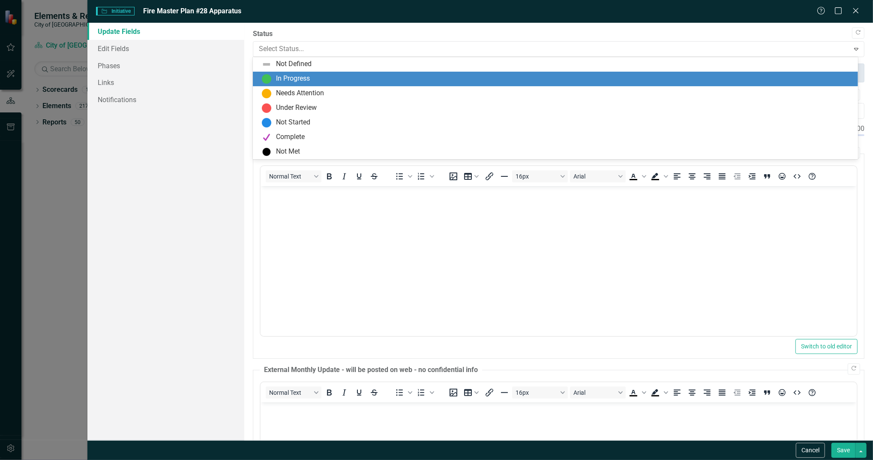
click at [314, 74] on div "In Progress" at bounding box center [557, 79] width 592 height 10
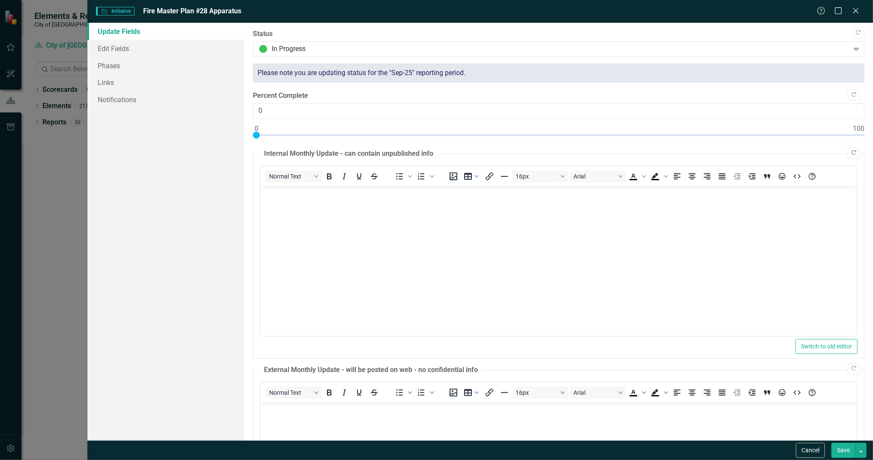
click at [851, 154] on icon "Copy Forward" at bounding box center [854, 152] width 6 height 5
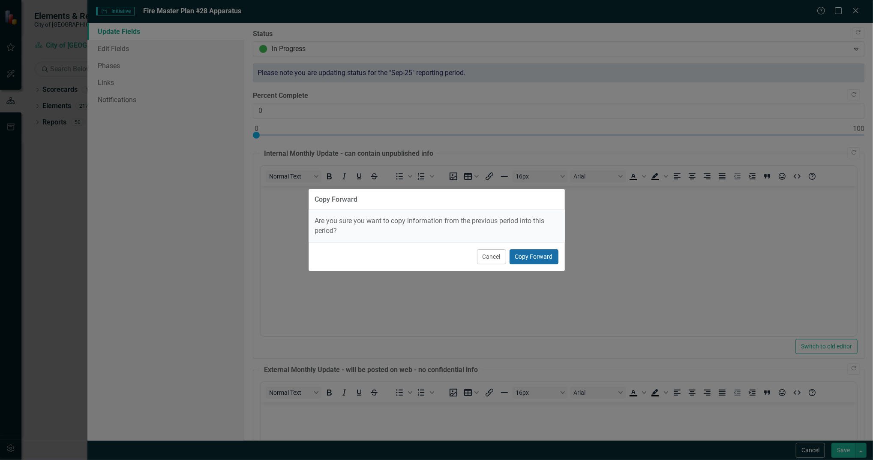
click at [538, 260] on button "Copy Forward" at bounding box center [534, 256] width 49 height 15
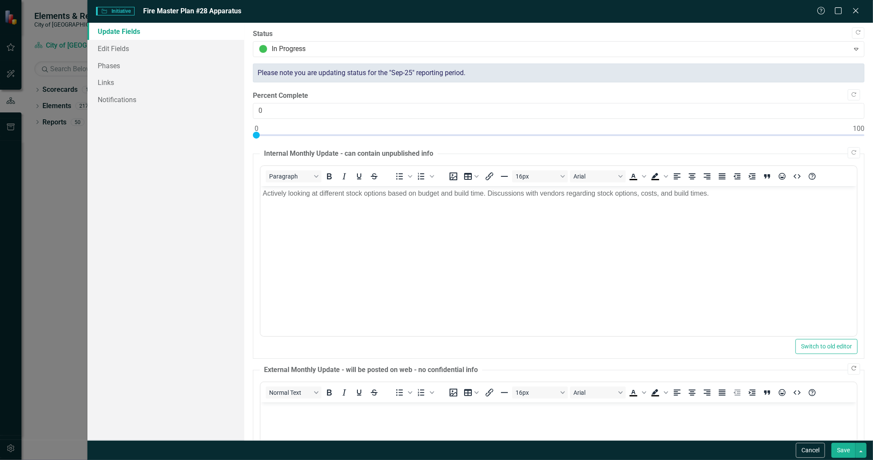
click at [851, 368] on icon "Copy Forward" at bounding box center [854, 368] width 6 height 5
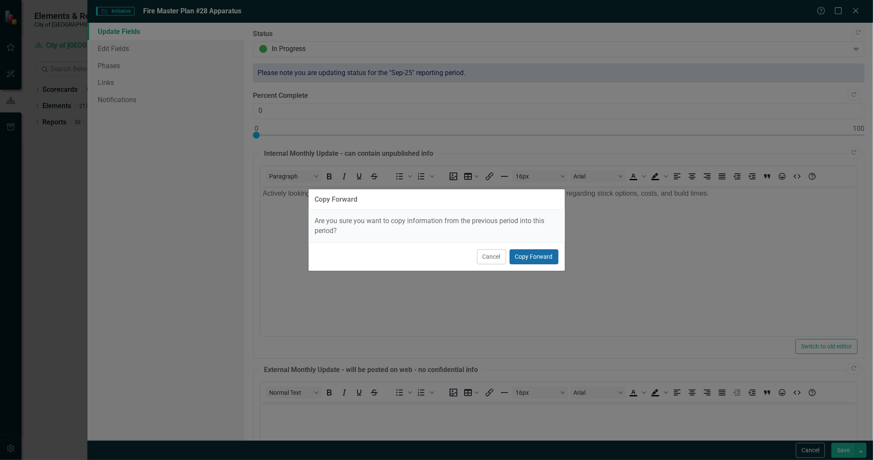
click at [532, 258] on button "Copy Forward" at bounding box center [534, 256] width 49 height 15
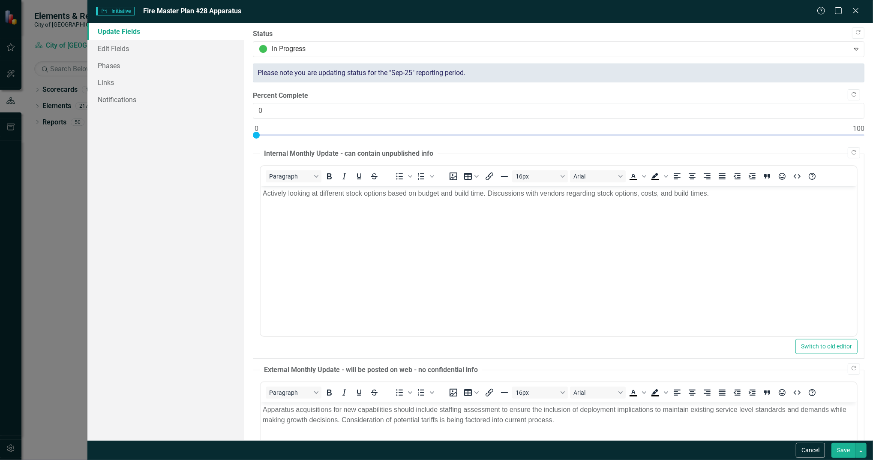
click at [838, 451] on button "Save" at bounding box center [844, 449] width 24 height 15
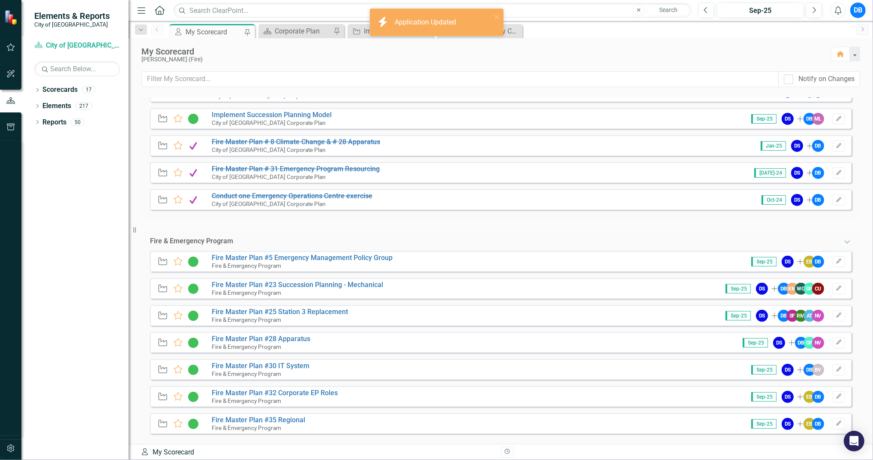
scroll to position [183, 0]
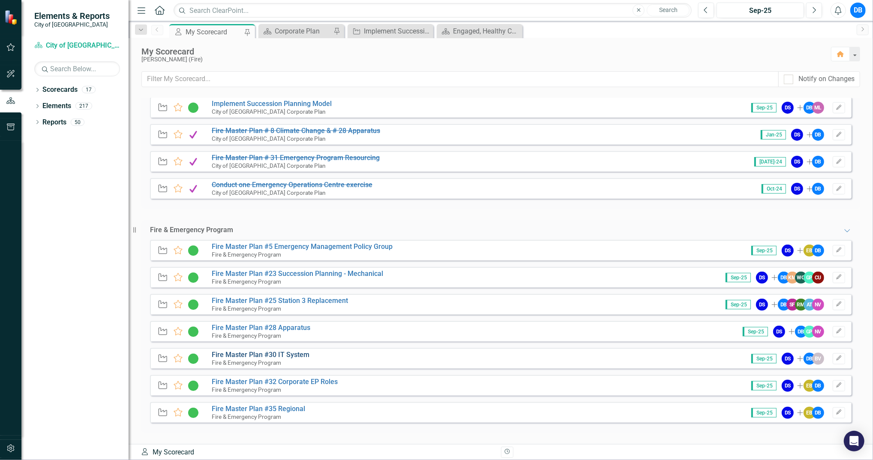
click at [302, 355] on link "Fire Master Plan #30 IT System" at bounding box center [261, 354] width 98 height 8
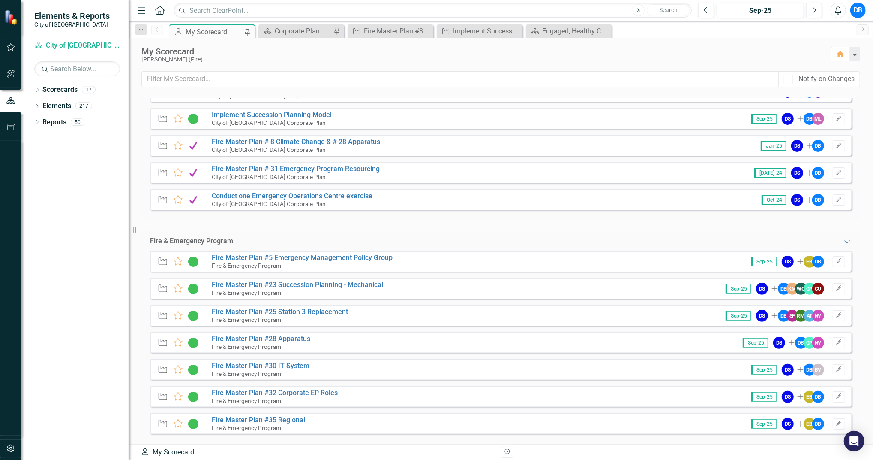
scroll to position [183, 0]
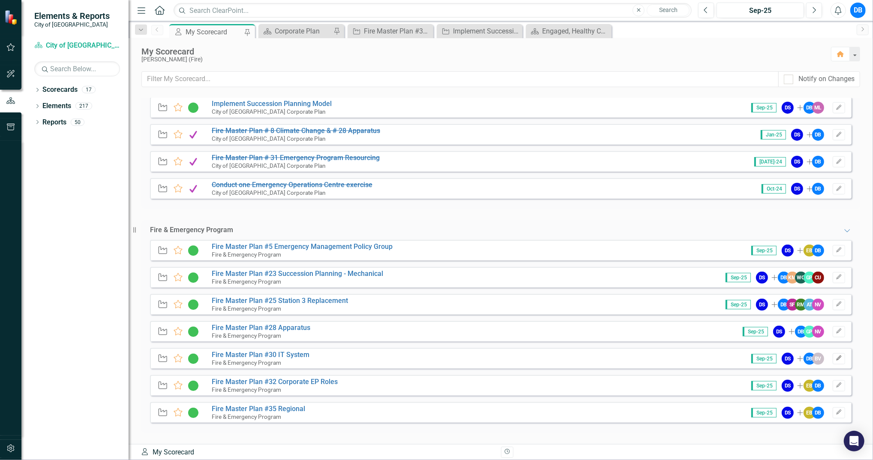
click at [836, 358] on icon "Edit" at bounding box center [839, 357] width 6 height 5
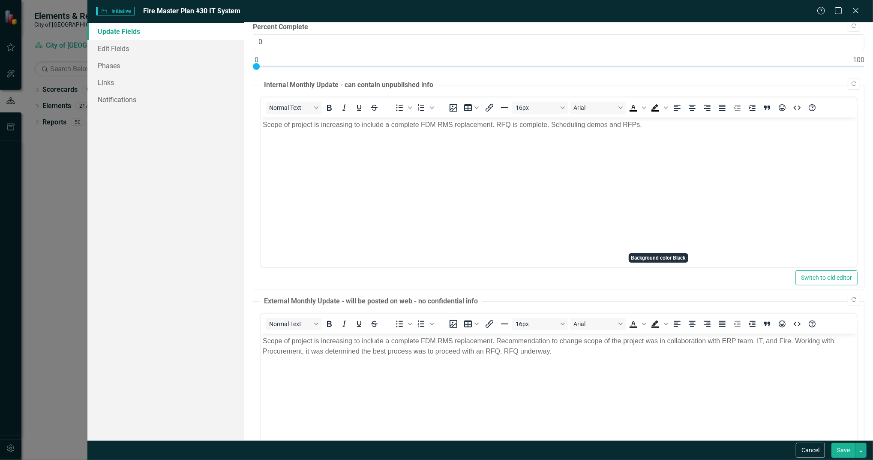
scroll to position [0, 0]
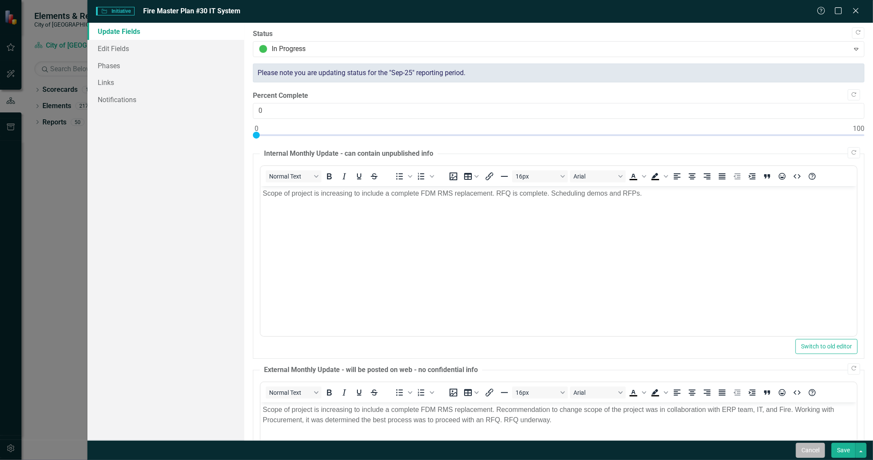
click at [814, 453] on button "Cancel" at bounding box center [810, 449] width 29 height 15
